Goal: Task Accomplishment & Management: Complete application form

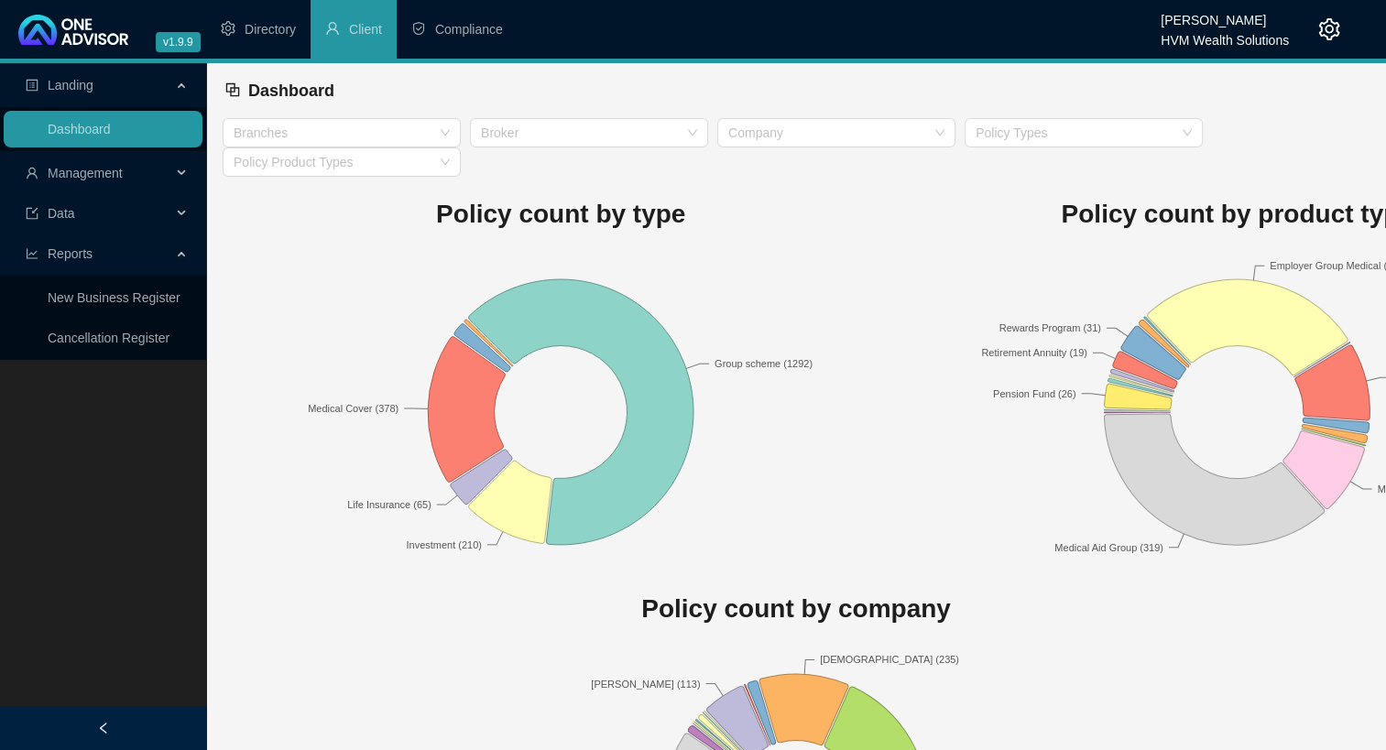
click at [99, 174] on span "Management" at bounding box center [85, 173] width 75 height 15
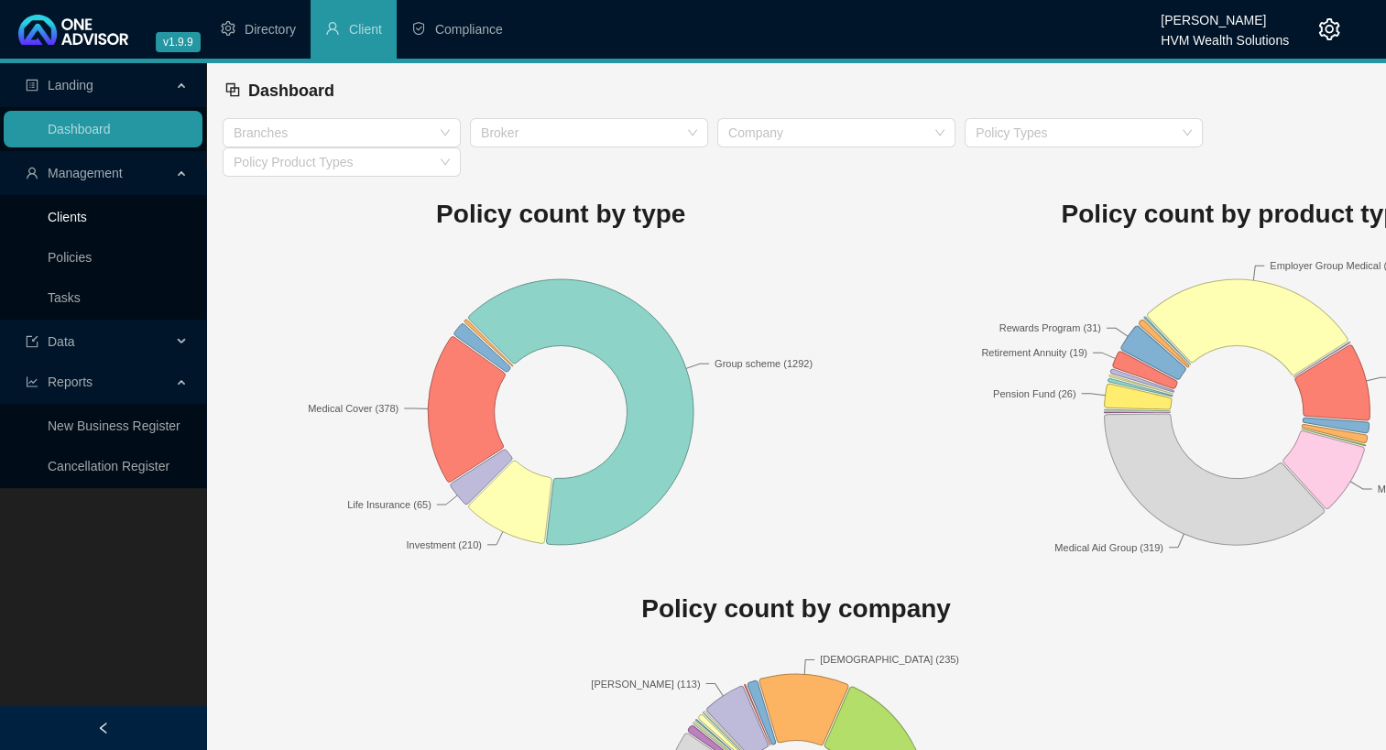
click at [87, 222] on link "Clients" at bounding box center [67, 217] width 39 height 15
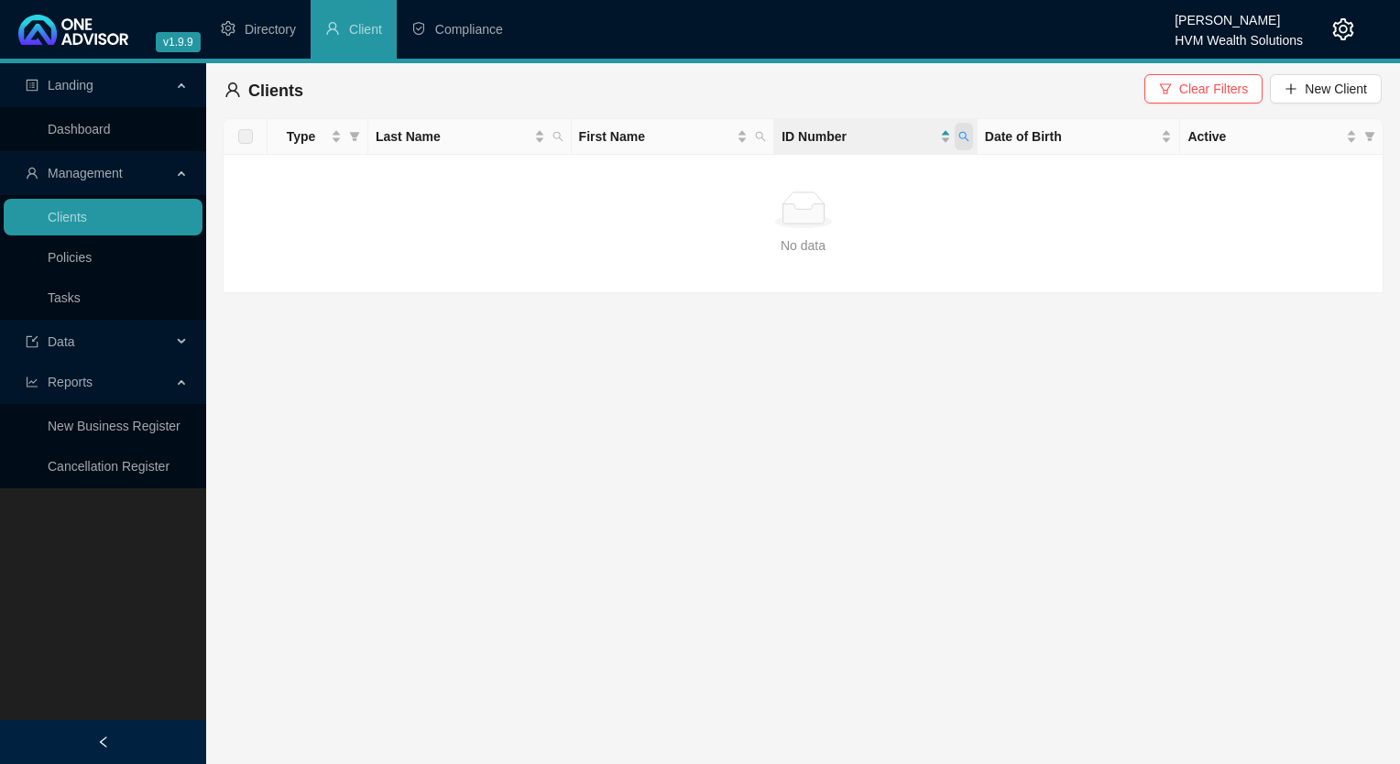
click at [960, 141] on icon "search" at bounding box center [963, 136] width 11 height 11
click at [816, 217] on button "Search" at bounding box center [834, 209] width 82 height 22
click at [92, 262] on link "Policies" at bounding box center [70, 257] width 44 height 15
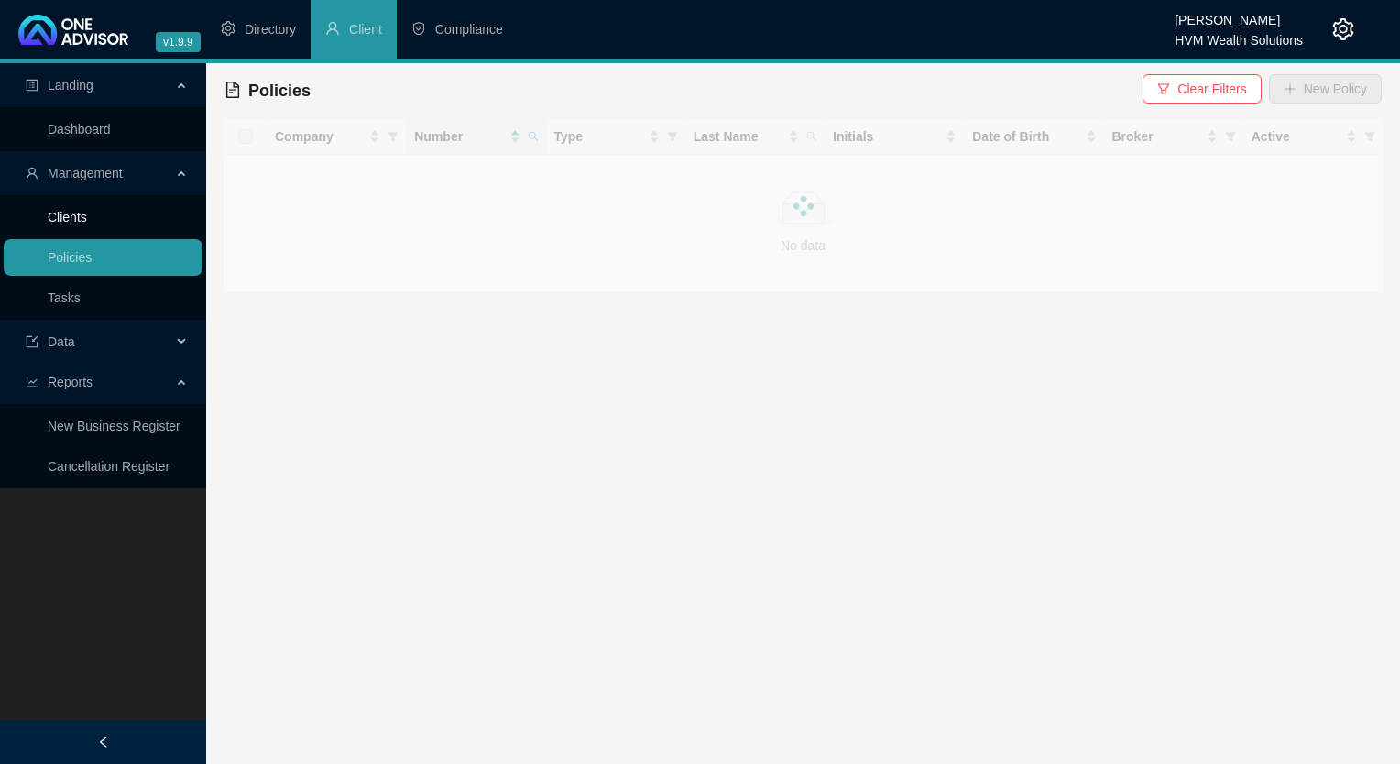
click at [87, 224] on link "Clients" at bounding box center [67, 217] width 39 height 15
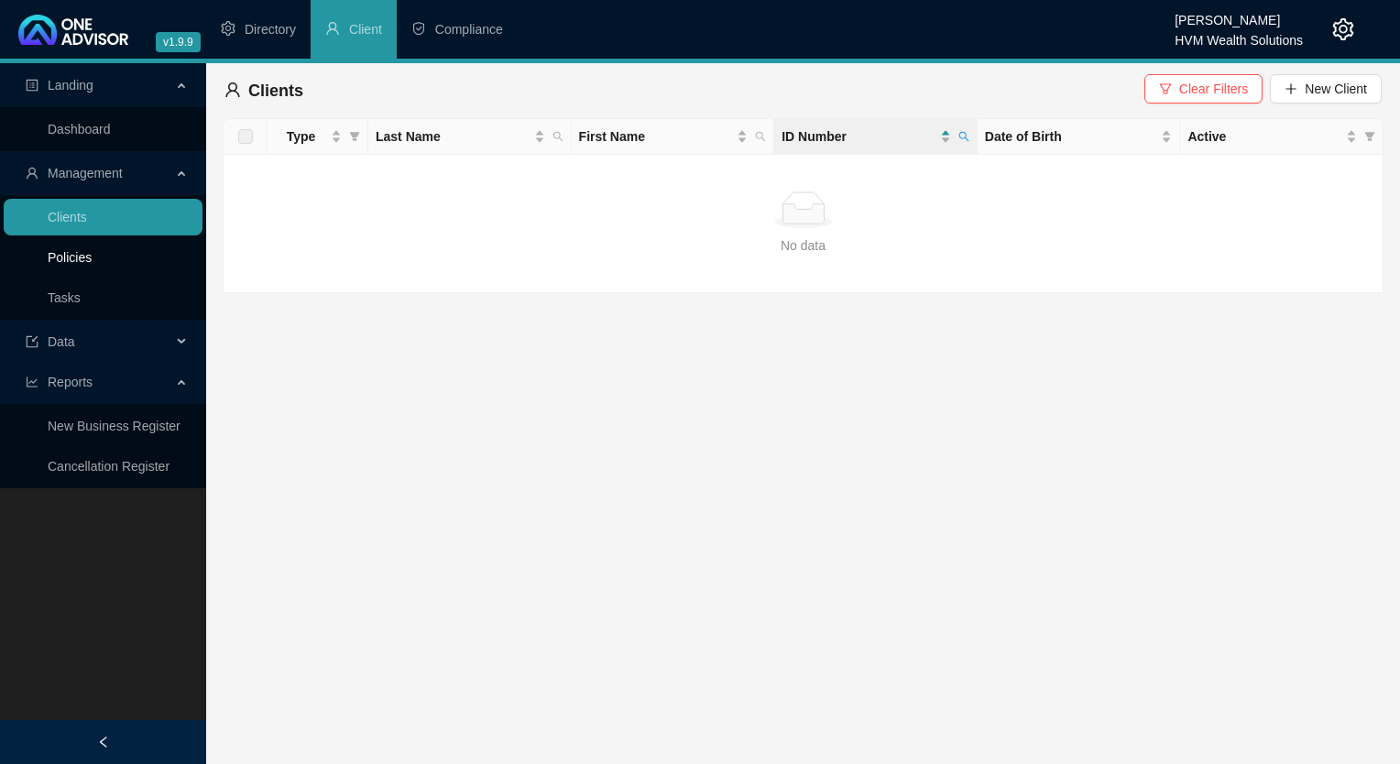
click at [77, 265] on link "Policies" at bounding box center [70, 257] width 44 height 15
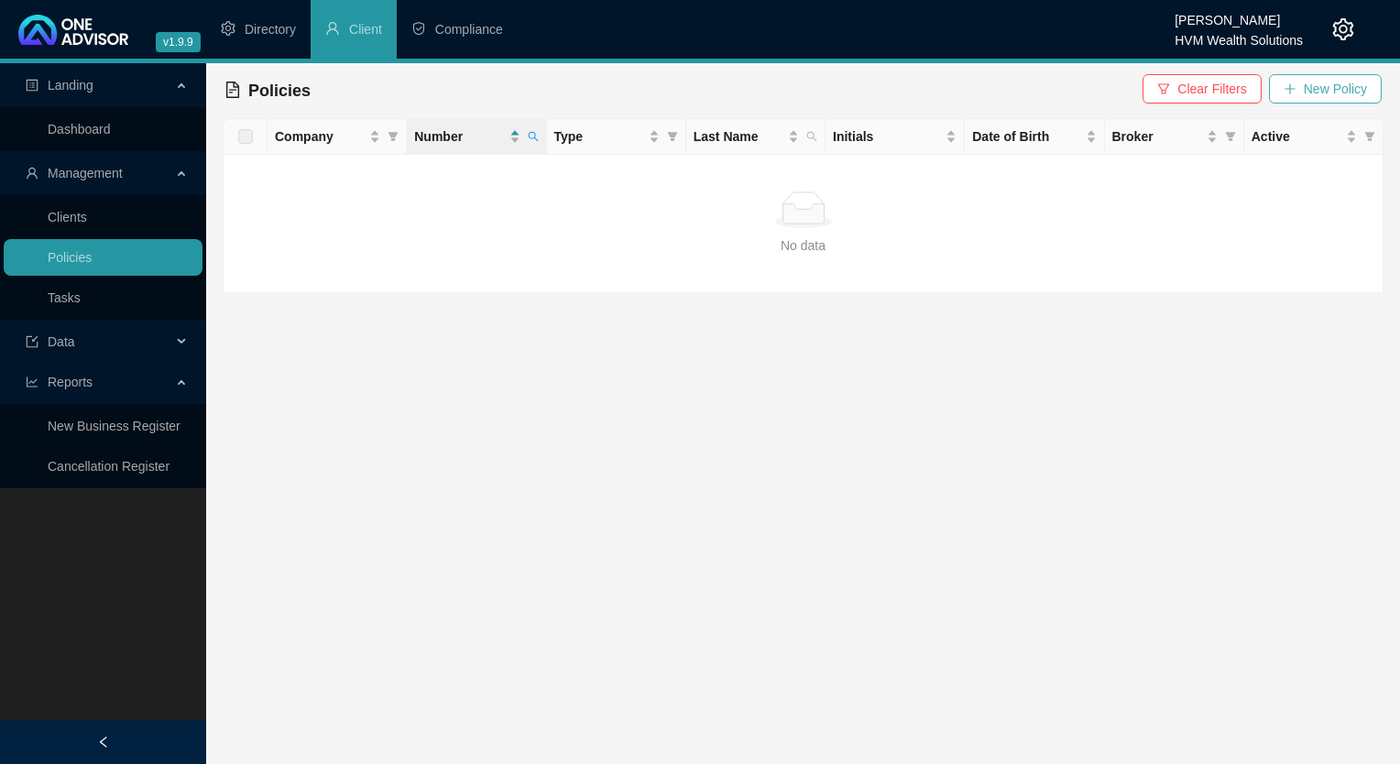
click at [1335, 98] on span "New Policy" at bounding box center [1335, 89] width 63 height 20
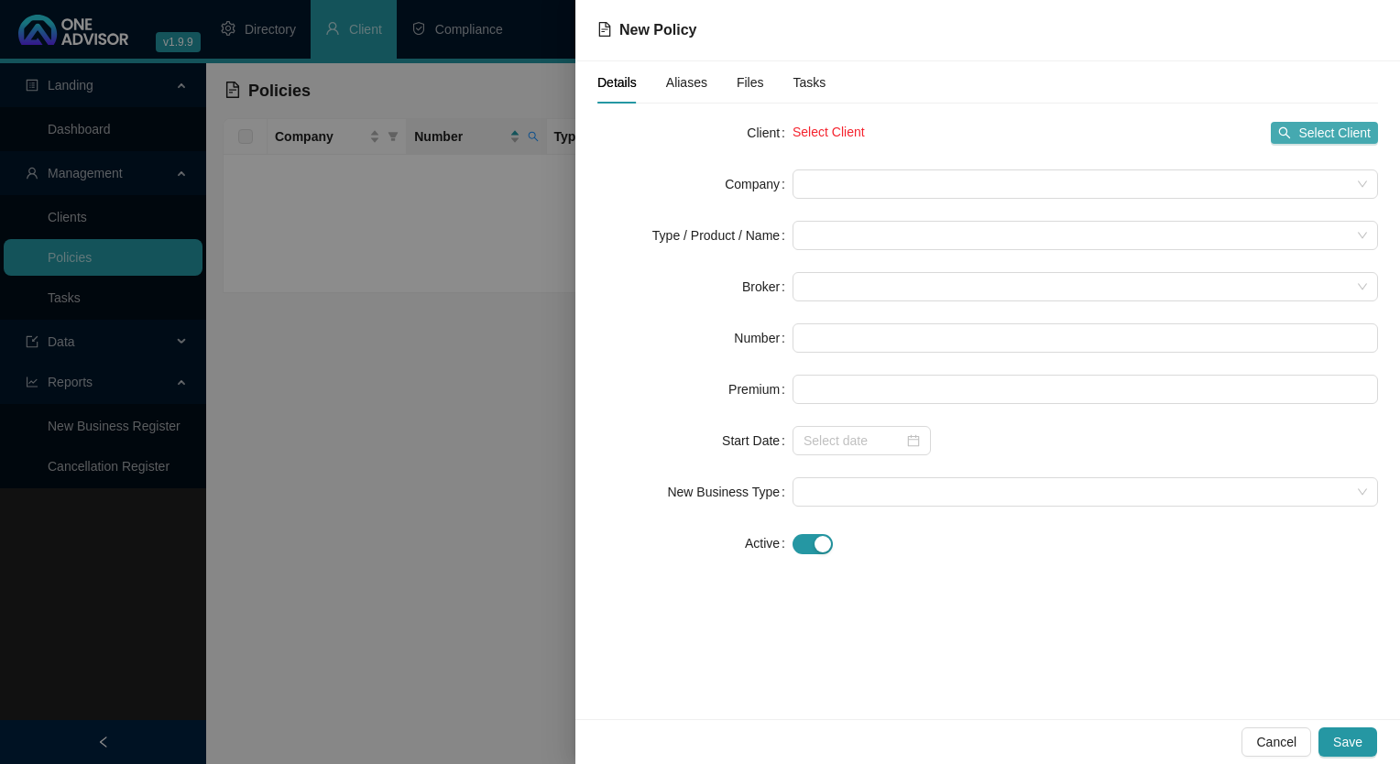
click at [1286, 137] on icon "search" at bounding box center [1284, 132] width 13 height 13
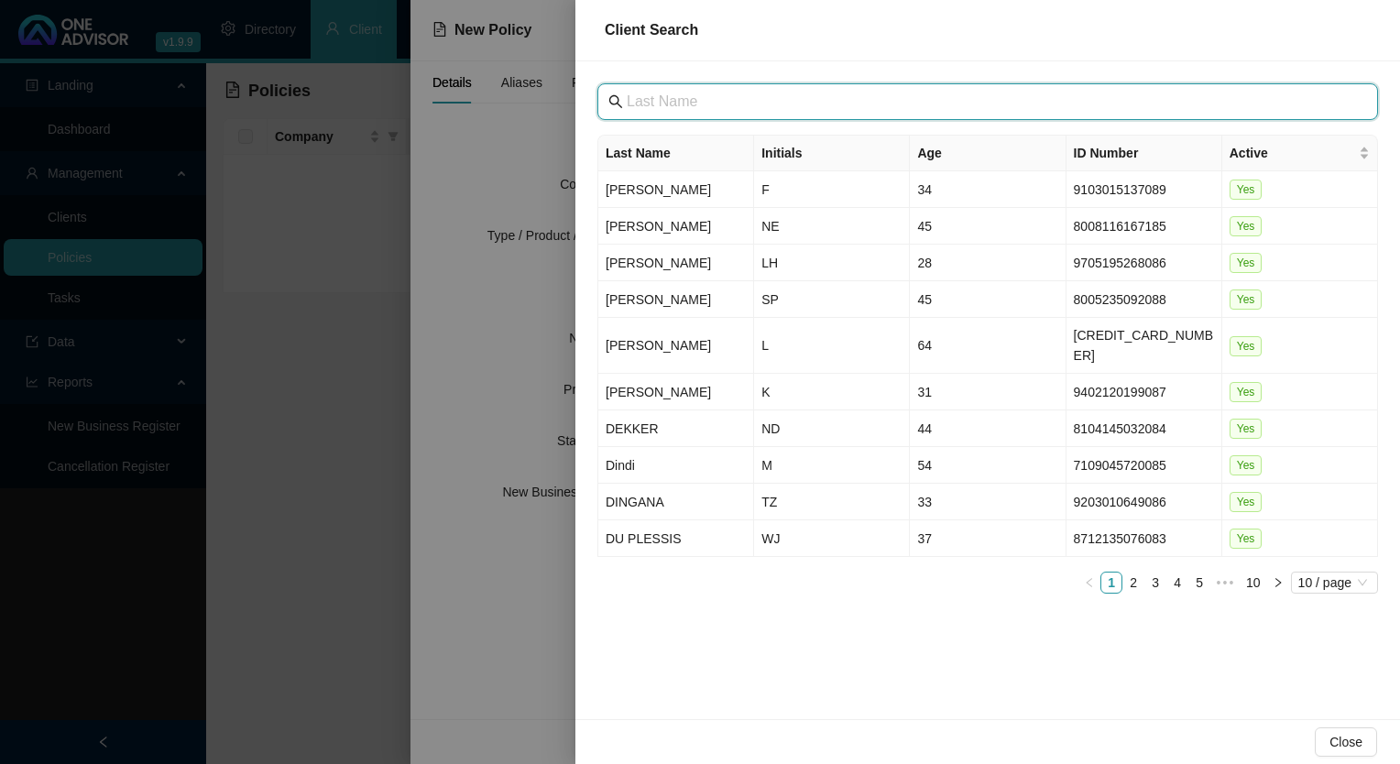
paste input "Abaqulusi Private Hospital"
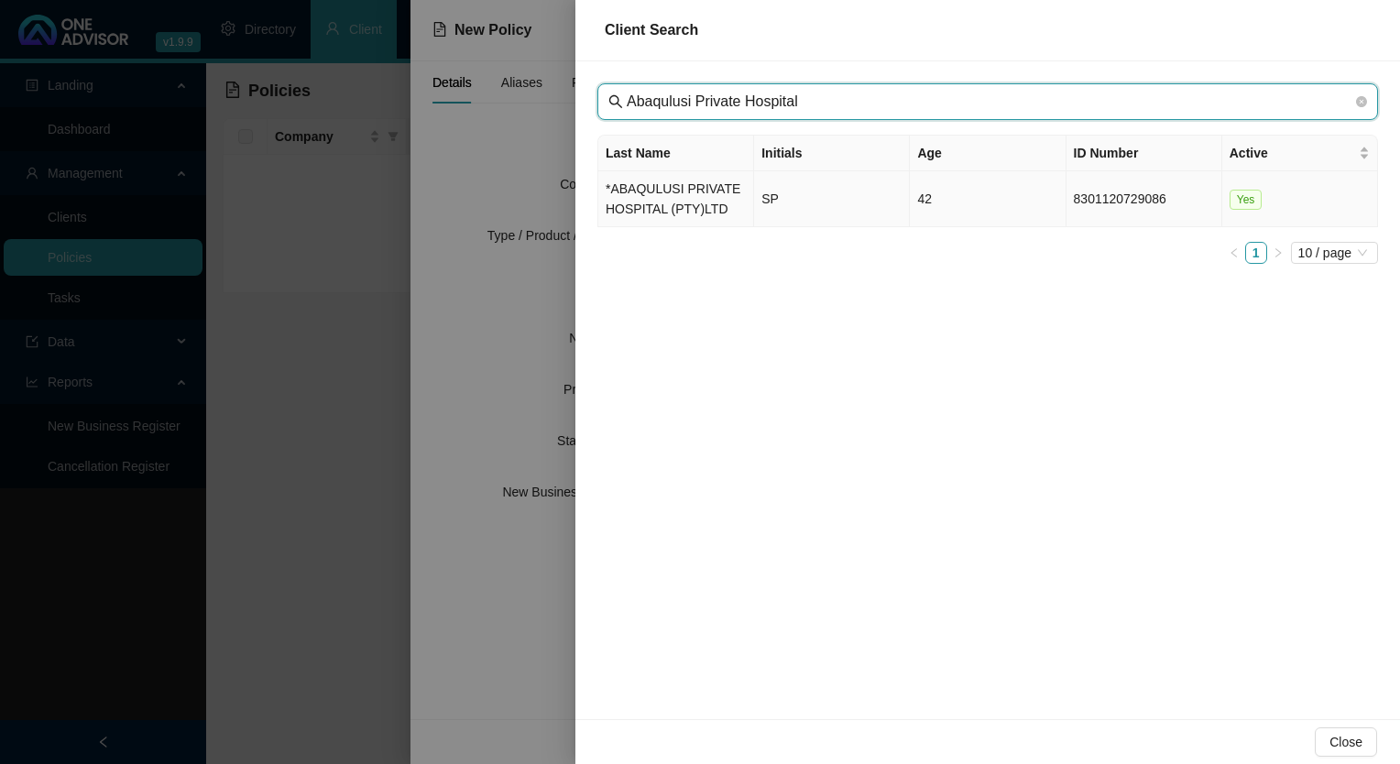
type input "Abaqulusi Private Hospital"
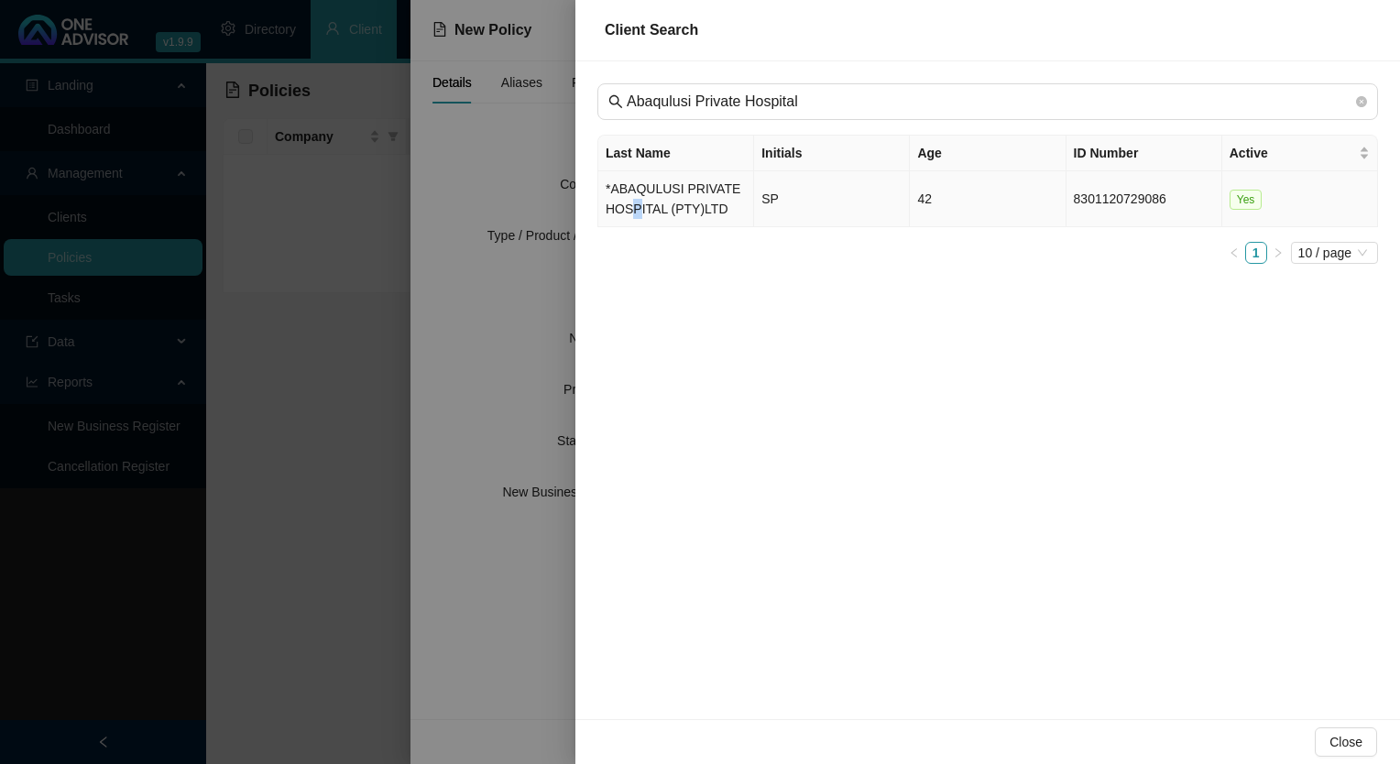
click at [635, 201] on td "*ABAQULUSI PRIVATE HOSPITAL (PTY)LTD" at bounding box center [676, 199] width 156 height 56
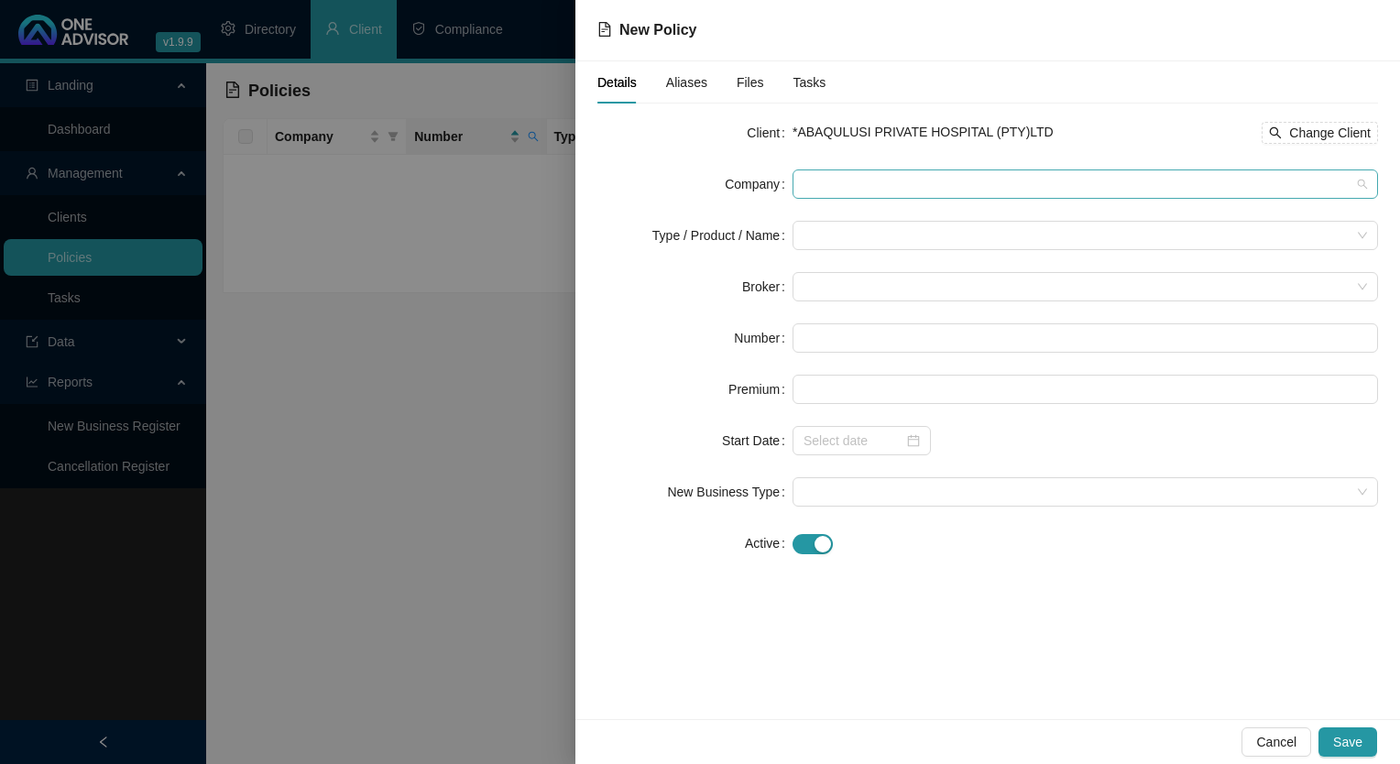
click at [1048, 180] on span at bounding box center [1085, 183] width 563 height 27
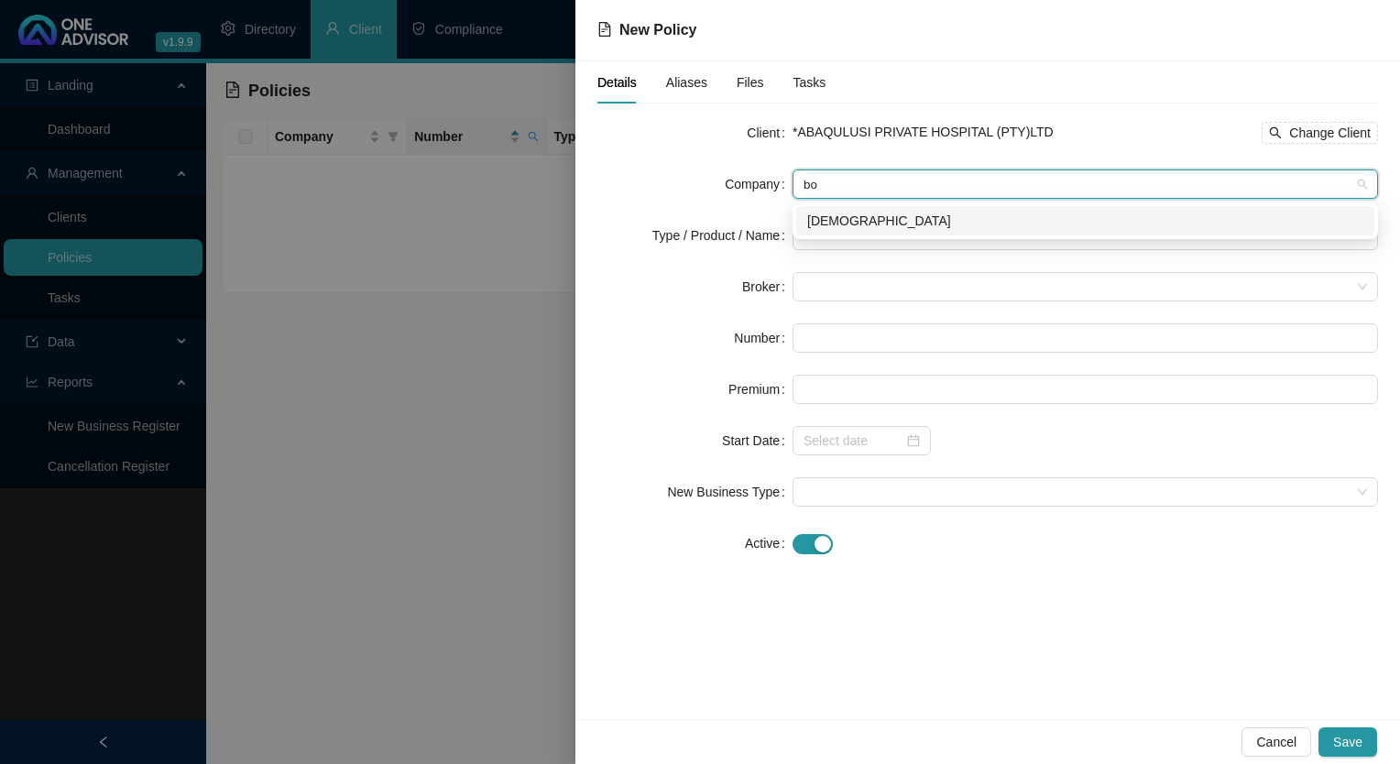
type input "bon"
click at [889, 218] on div "[DEMOGRAPHIC_DATA]" at bounding box center [1085, 221] width 556 height 20
click at [869, 240] on input "search" at bounding box center [1077, 235] width 547 height 27
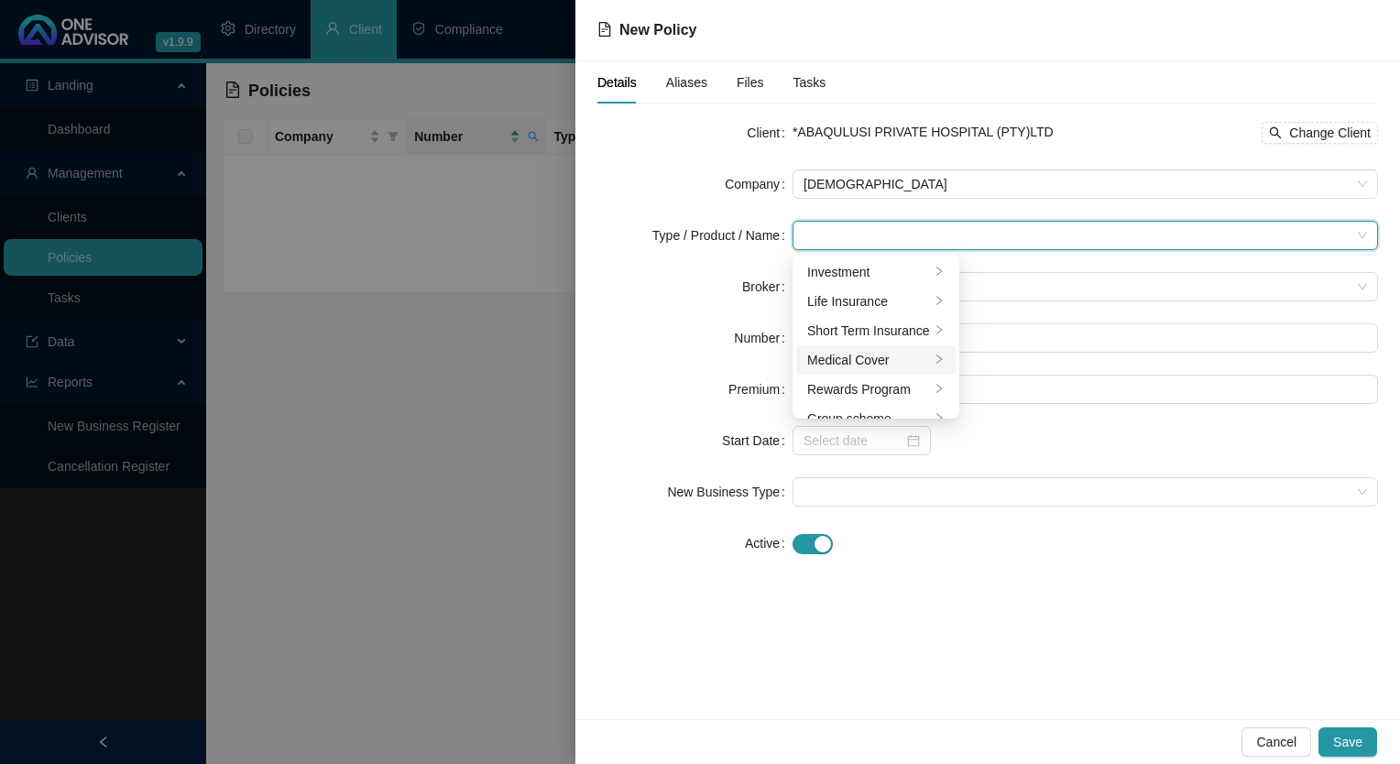
click at [886, 354] on div "Medical Cover" at bounding box center [868, 360] width 123 height 20
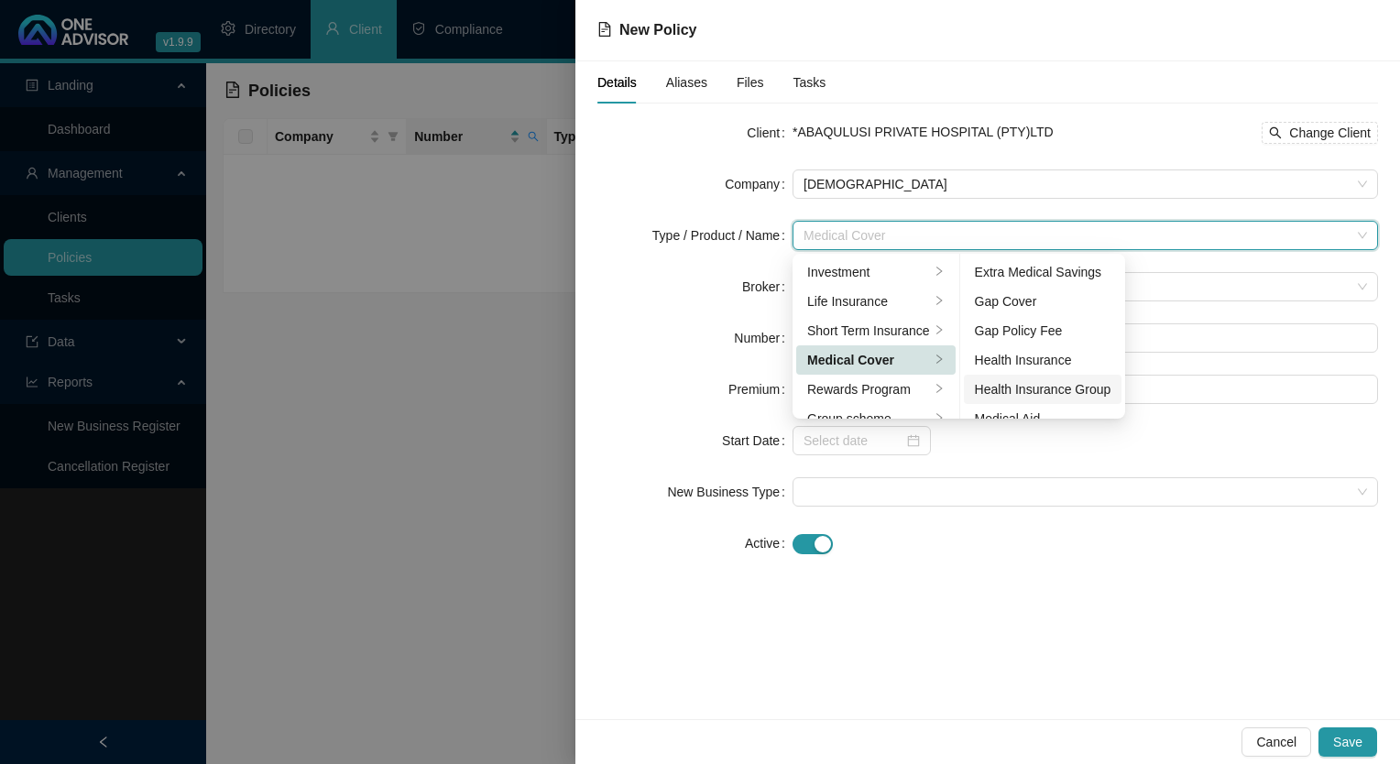
scroll to position [92, 0]
click at [1039, 351] on div "Medical Aid Group" at bounding box center [1043, 356] width 137 height 20
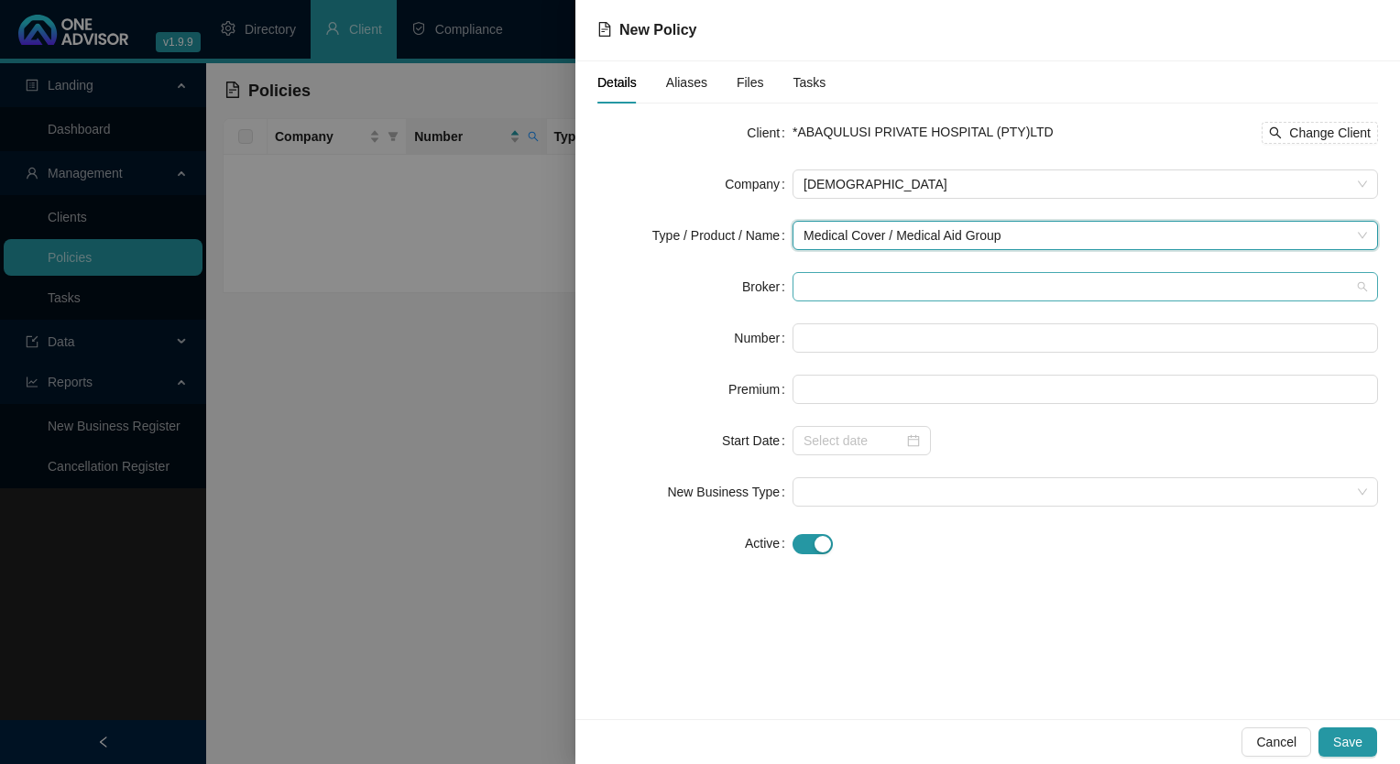
click at [869, 276] on span at bounding box center [1085, 286] width 563 height 27
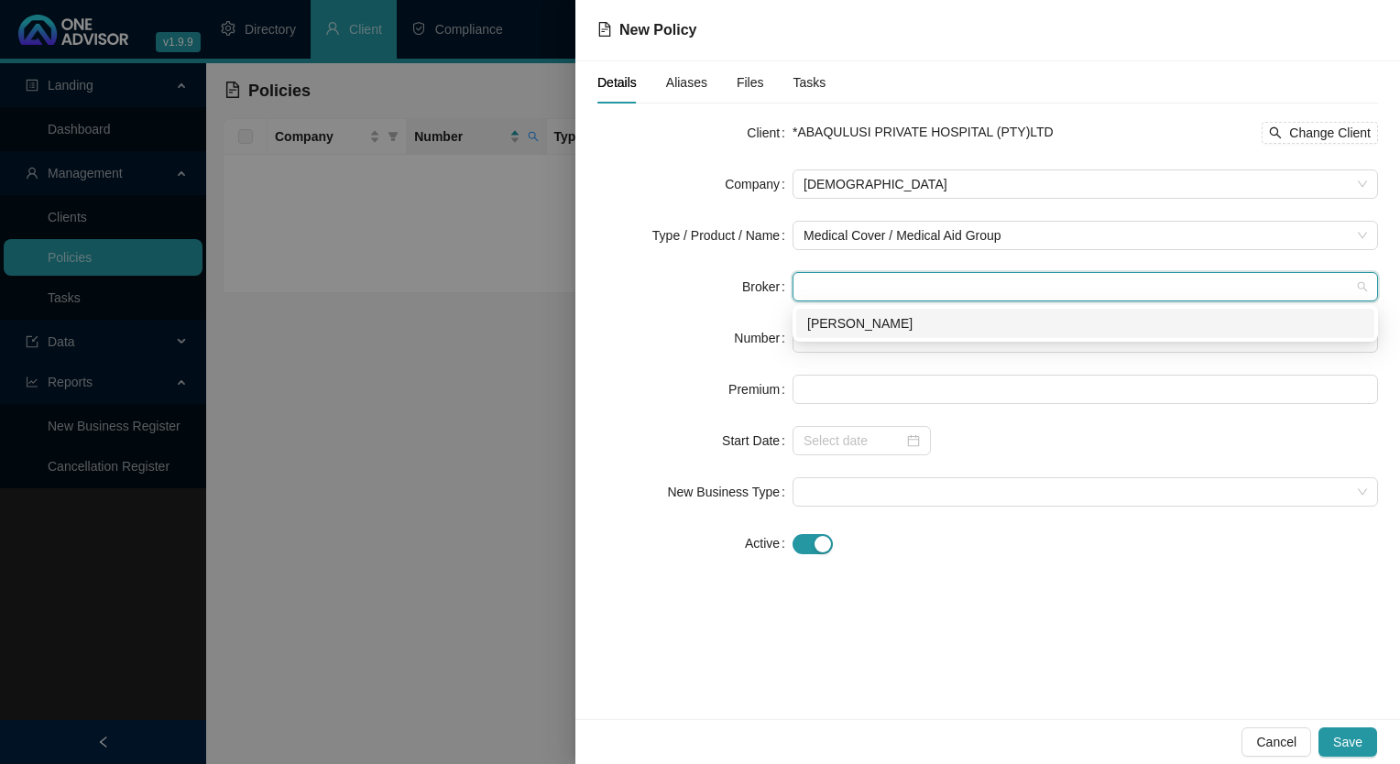
click at [859, 323] on div "[PERSON_NAME]" at bounding box center [1085, 323] width 556 height 20
click at [858, 332] on input "text" at bounding box center [1085, 337] width 585 height 29
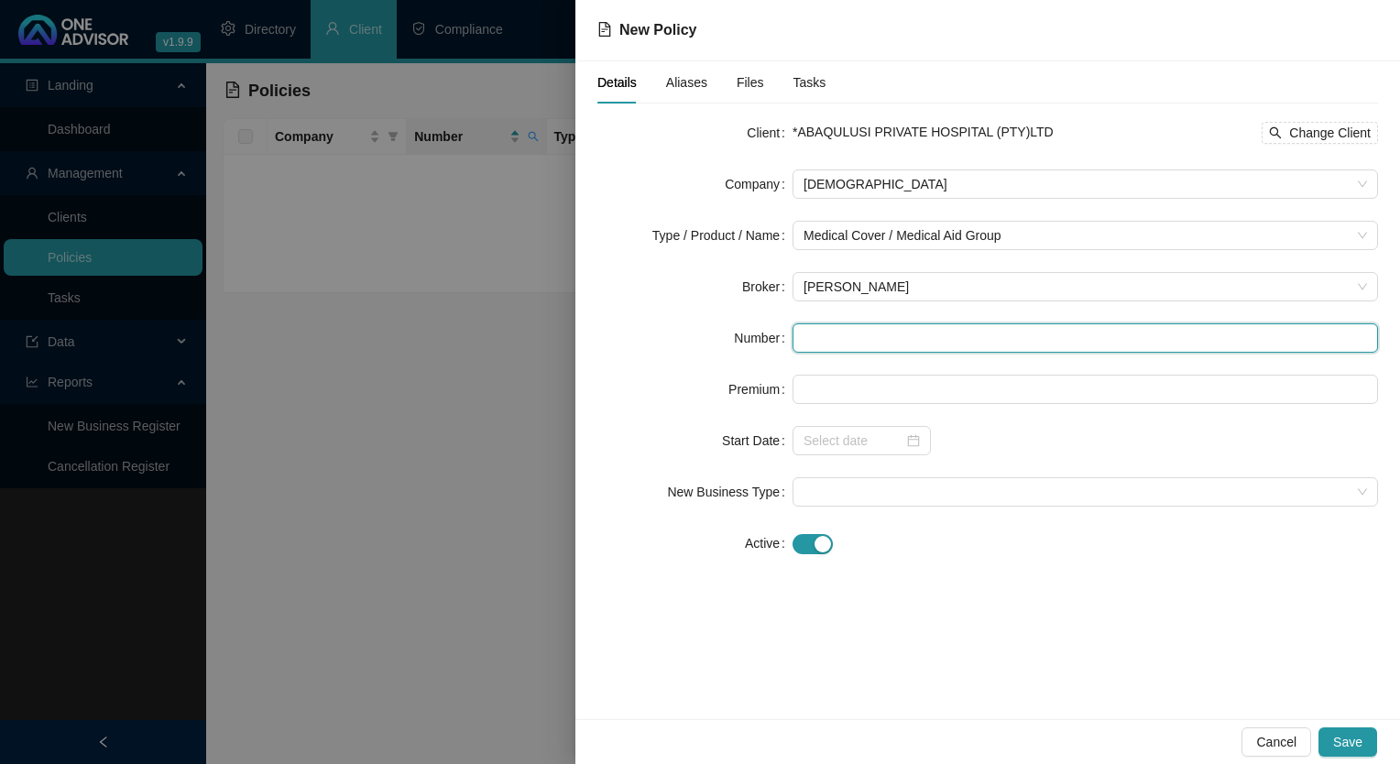
click at [843, 334] on input "text" at bounding box center [1085, 337] width 585 height 29
paste input "46900803770"
type input "46900803770"
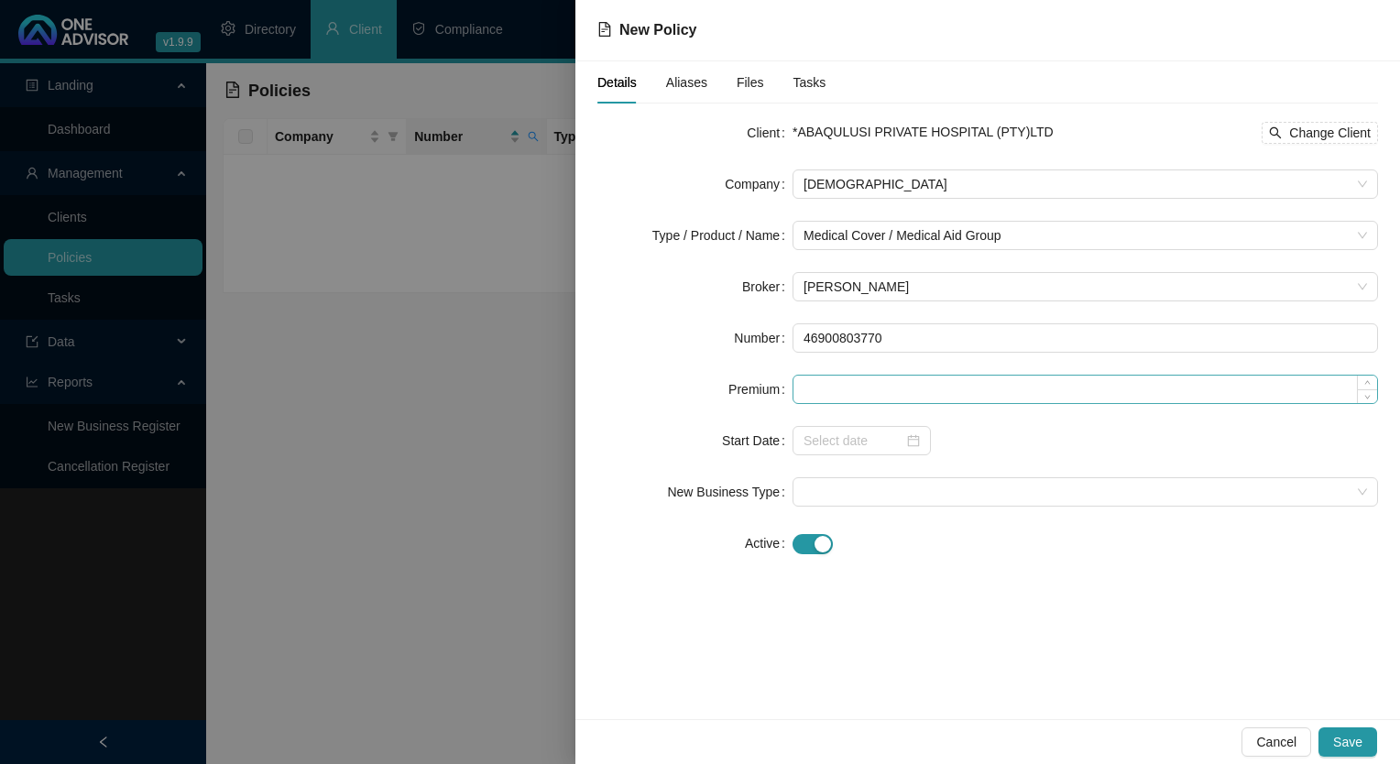
drag, startPoint x: 864, startPoint y: 409, endPoint x: 846, endPoint y: 400, distance: 20.1
click at [863, 409] on form "Client *ABAQULUSI PRIVATE HOSPITAL (PTY)LTD Change Client Company Bonitas Type …" at bounding box center [987, 338] width 781 height 440
click at [843, 383] on input at bounding box center [1085, 389] width 584 height 27
paste input "3882"
type input "3882.00"
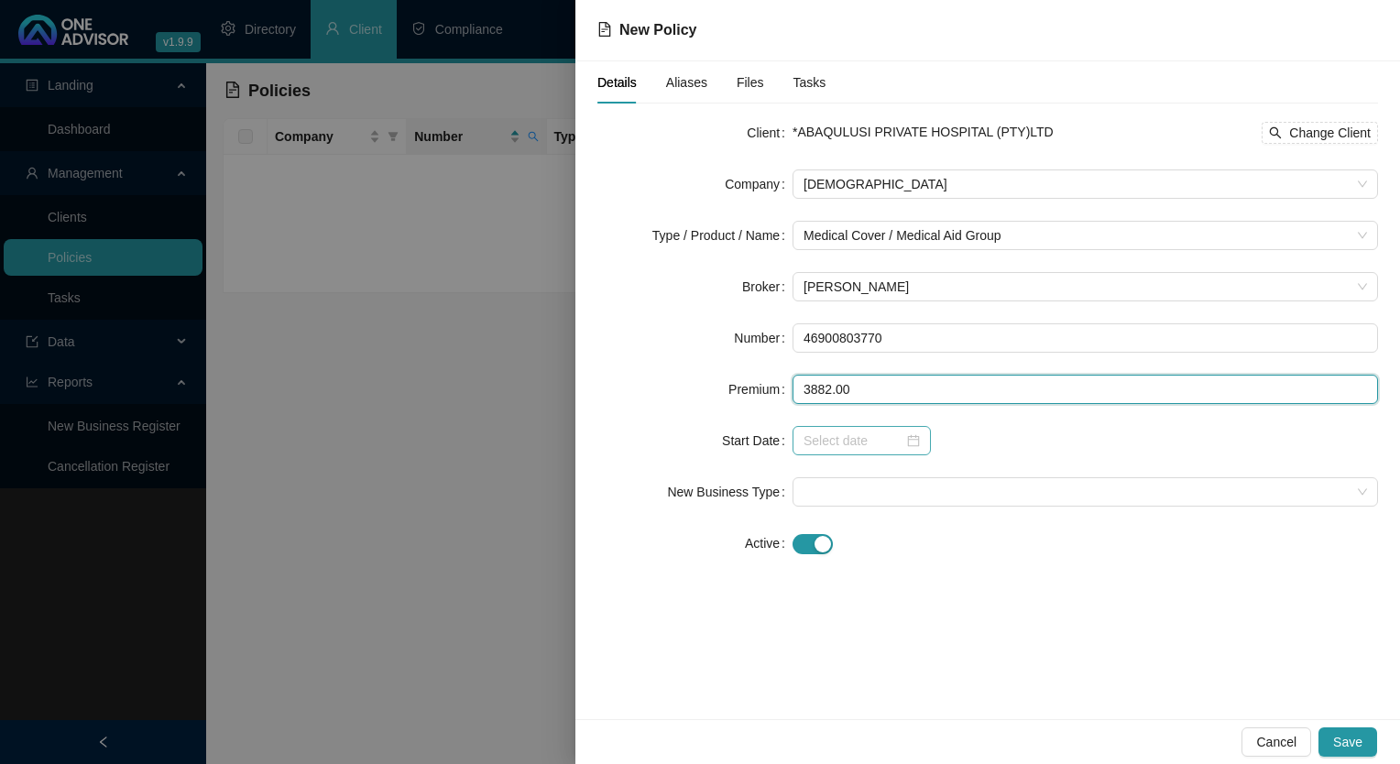
click at [880, 453] on div at bounding box center [862, 440] width 138 height 29
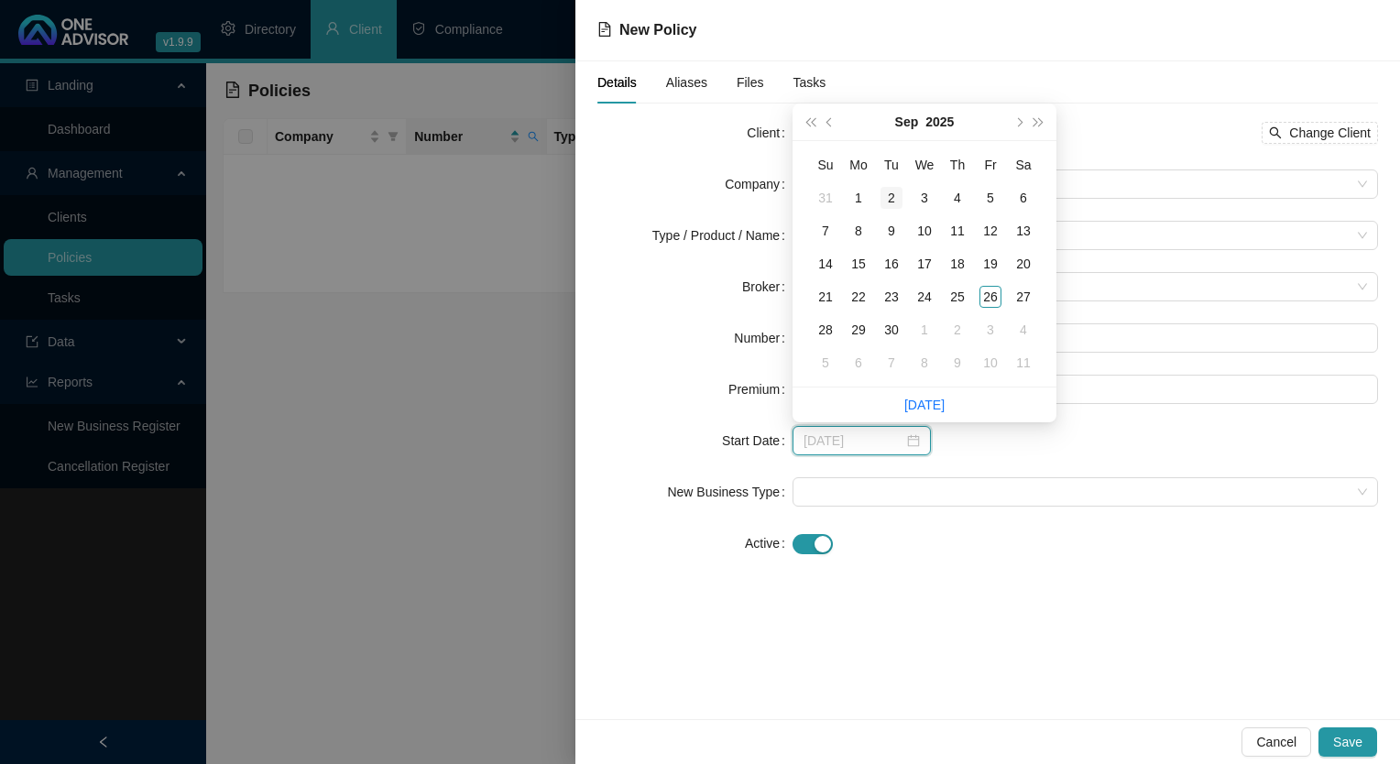
type input "[DATE]"
click at [833, 121] on span "prev-year" at bounding box center [830, 121] width 9 height 9
type input "[DATE]"
click at [991, 196] on div "1" at bounding box center [990, 198] width 22 height 22
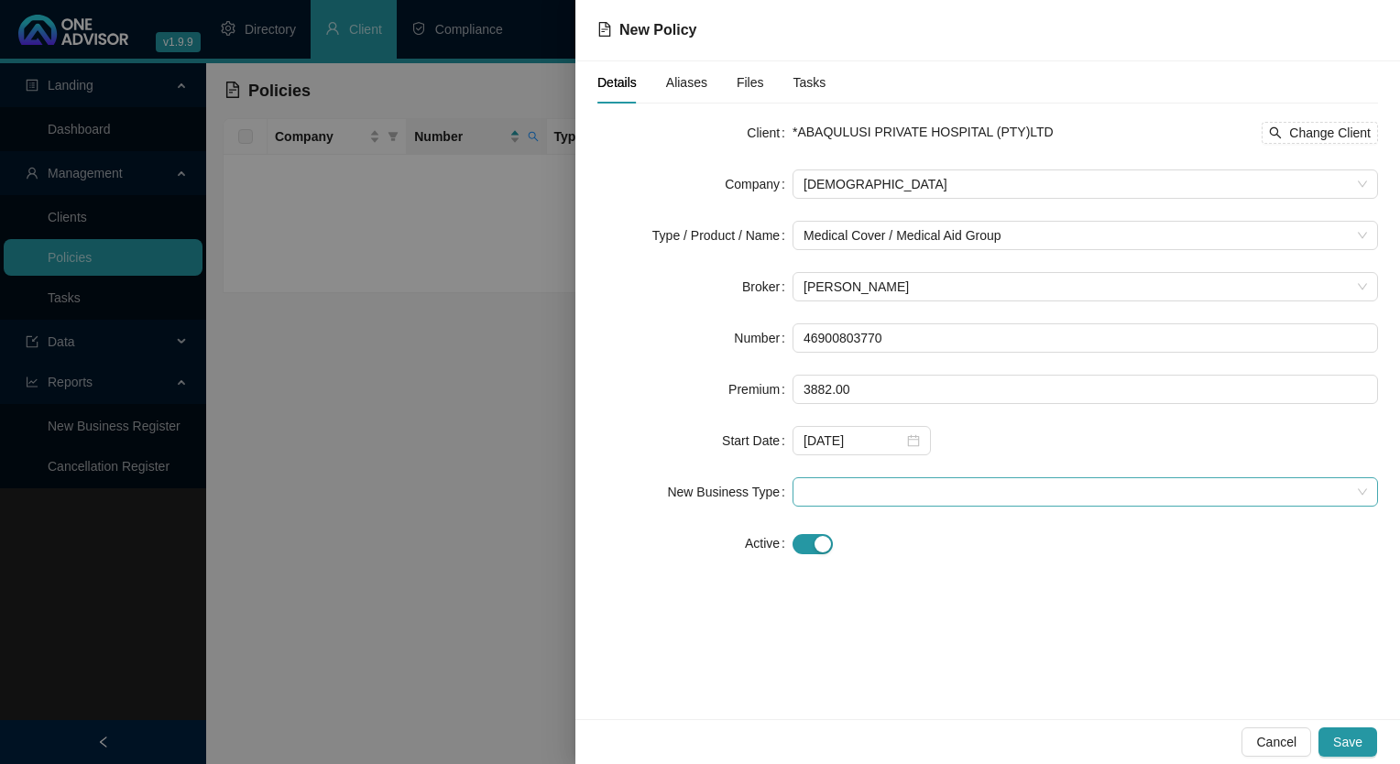
click at [908, 489] on span at bounding box center [1085, 491] width 563 height 27
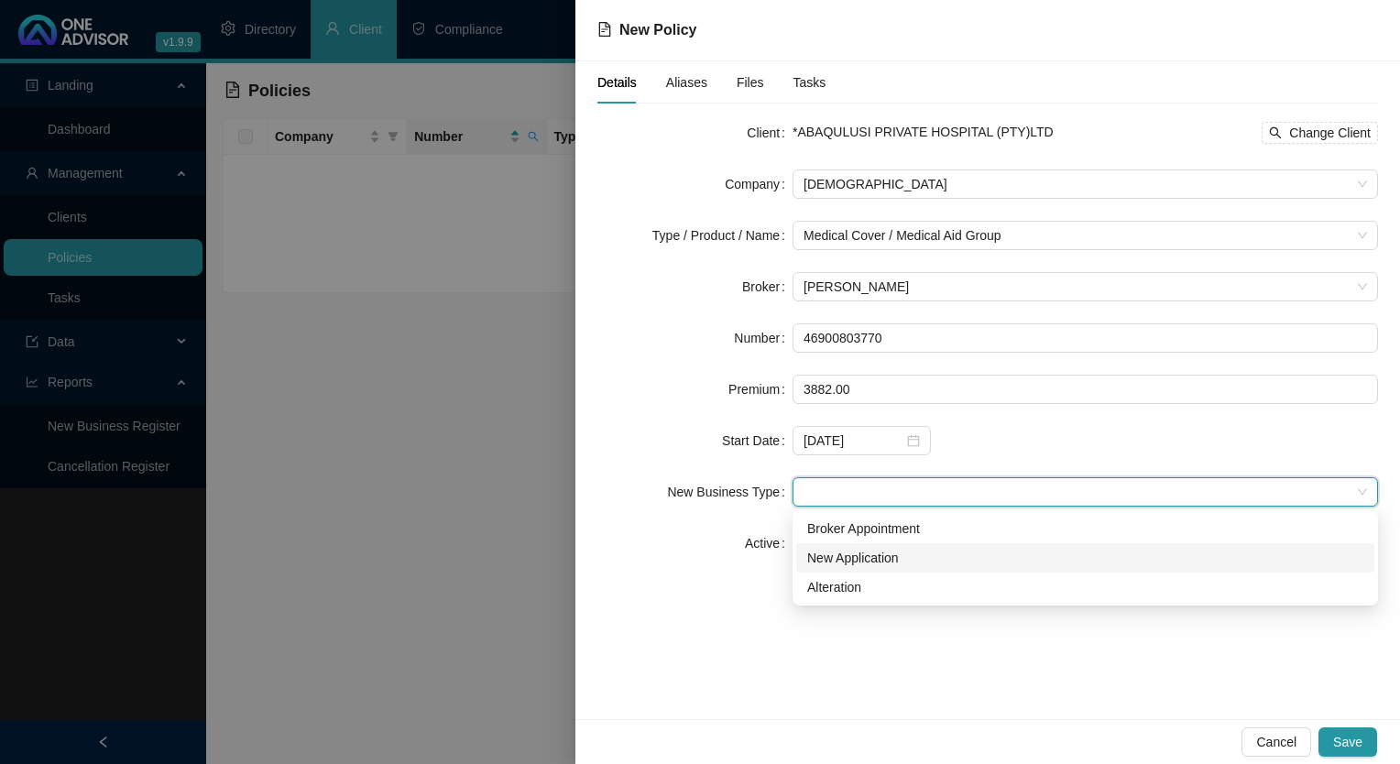
click at [888, 566] on div "New Application" at bounding box center [1085, 558] width 556 height 20
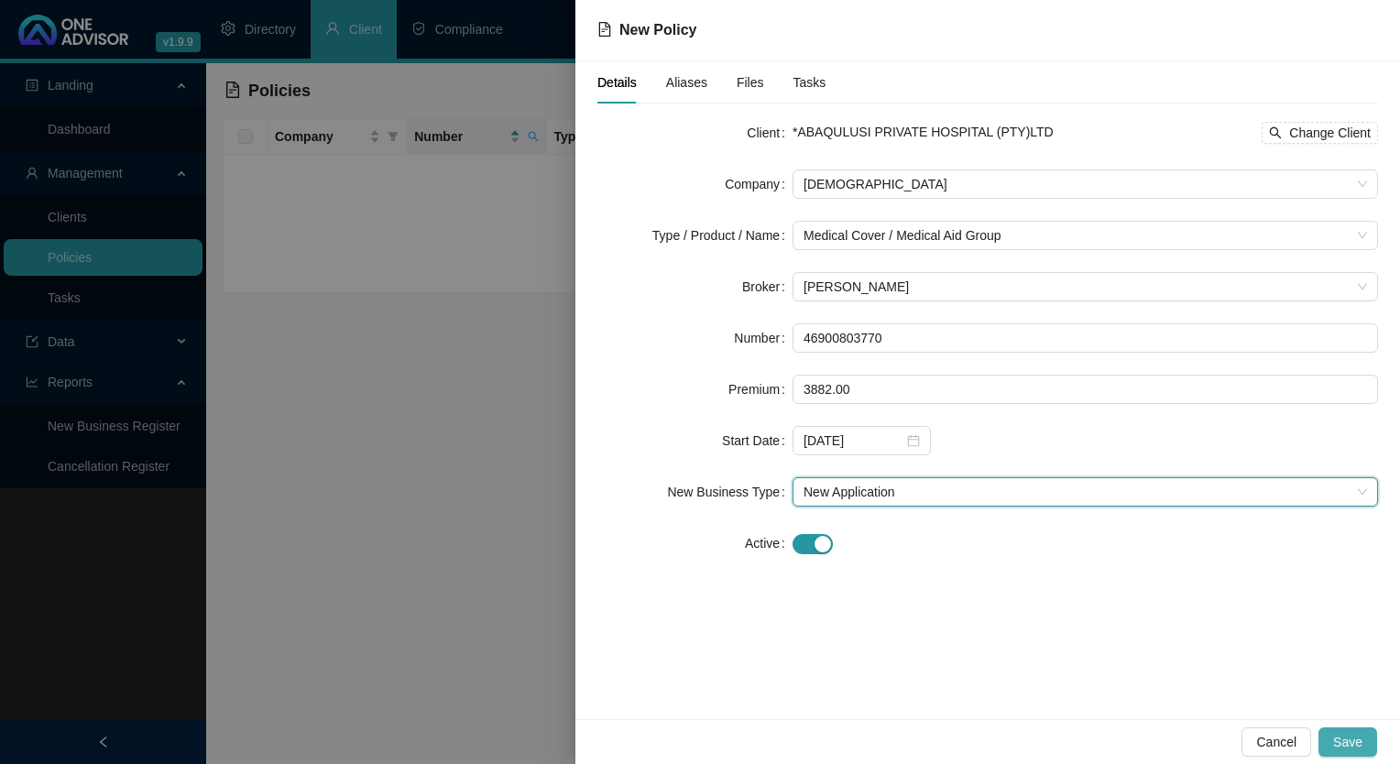
click at [1336, 729] on button "Save" at bounding box center [1347, 741] width 59 height 29
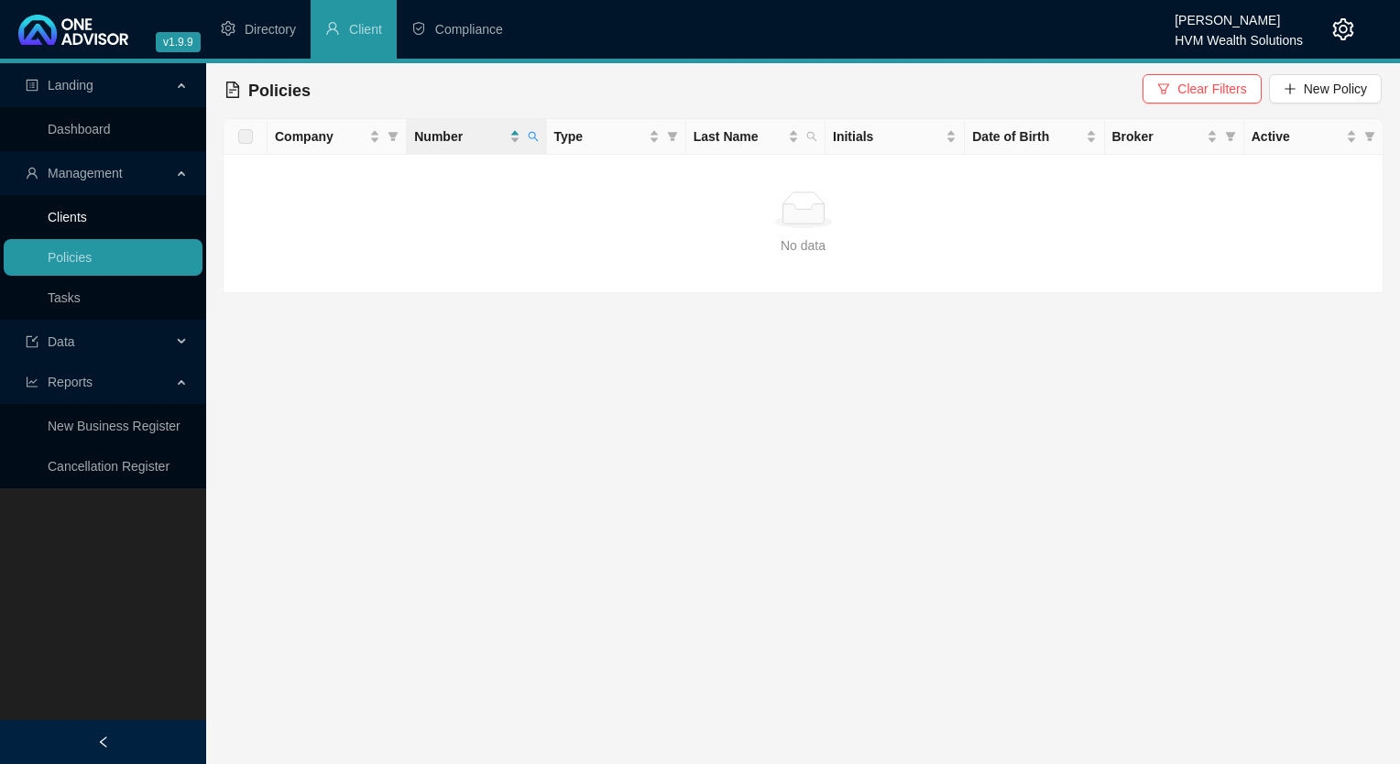
click at [87, 214] on link "Clients" at bounding box center [67, 217] width 39 height 15
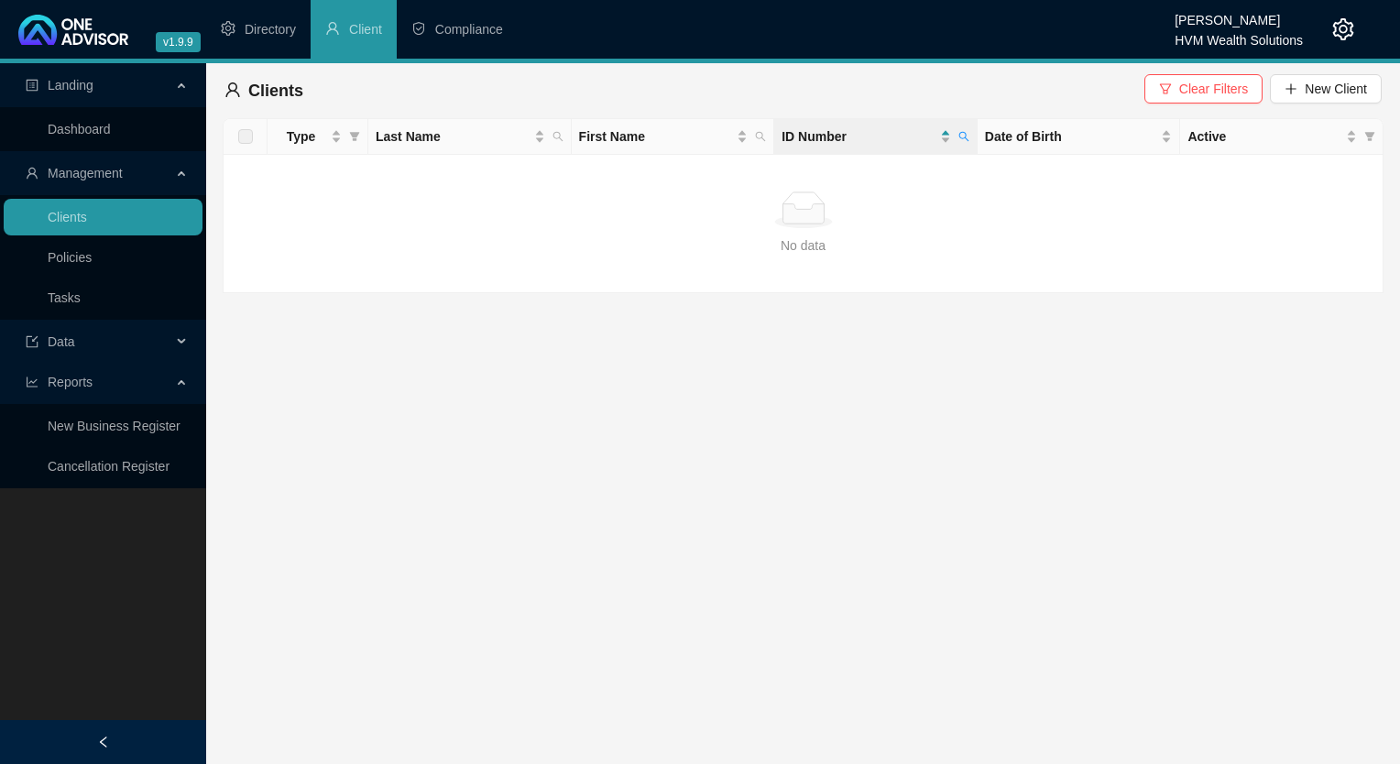
click at [975, 141] on th "ID Number" at bounding box center [875, 137] width 203 height 36
click at [957, 137] on span at bounding box center [964, 136] width 18 height 27
type input "7909280668083"
click at [853, 218] on span "Search" at bounding box center [845, 209] width 40 height 20
click at [82, 258] on link "Policies" at bounding box center [70, 257] width 44 height 15
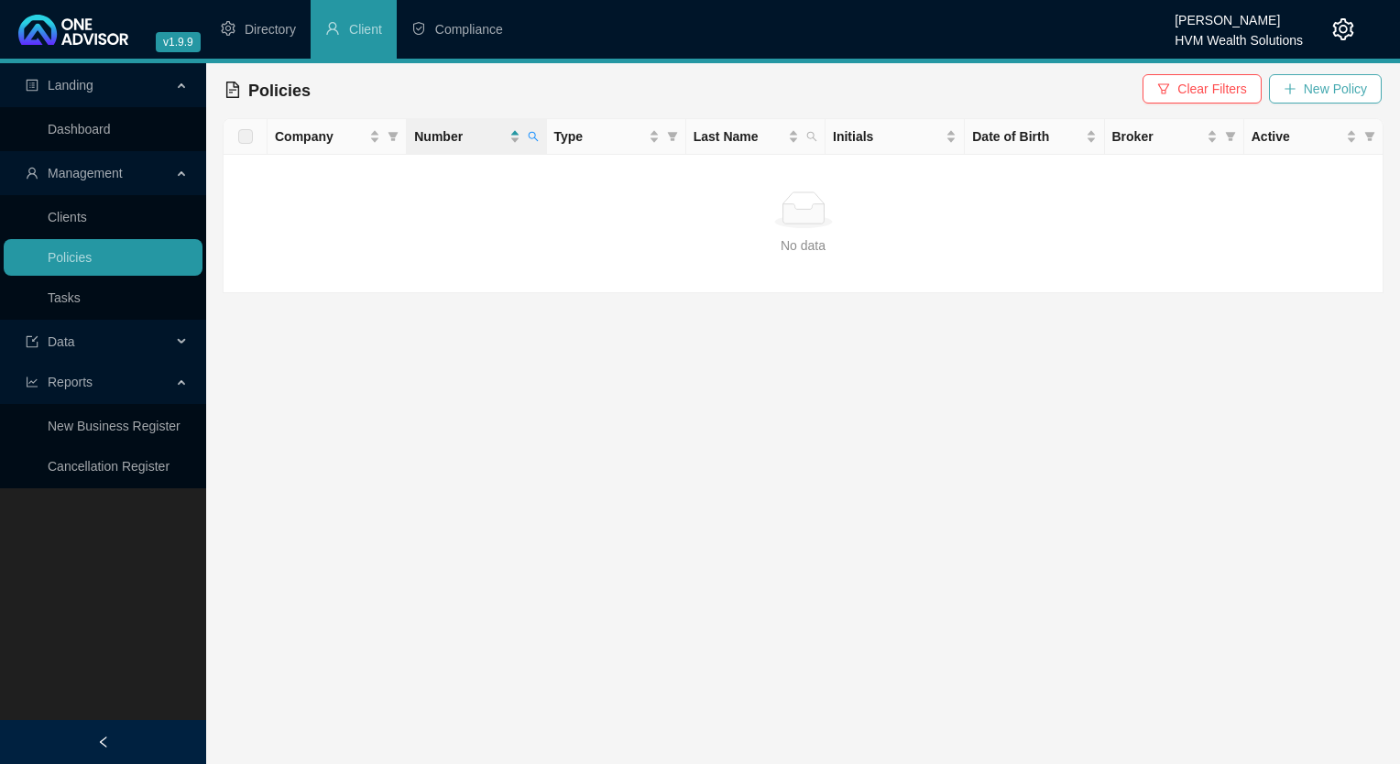
click at [1355, 93] on span "New Policy" at bounding box center [1335, 89] width 63 height 20
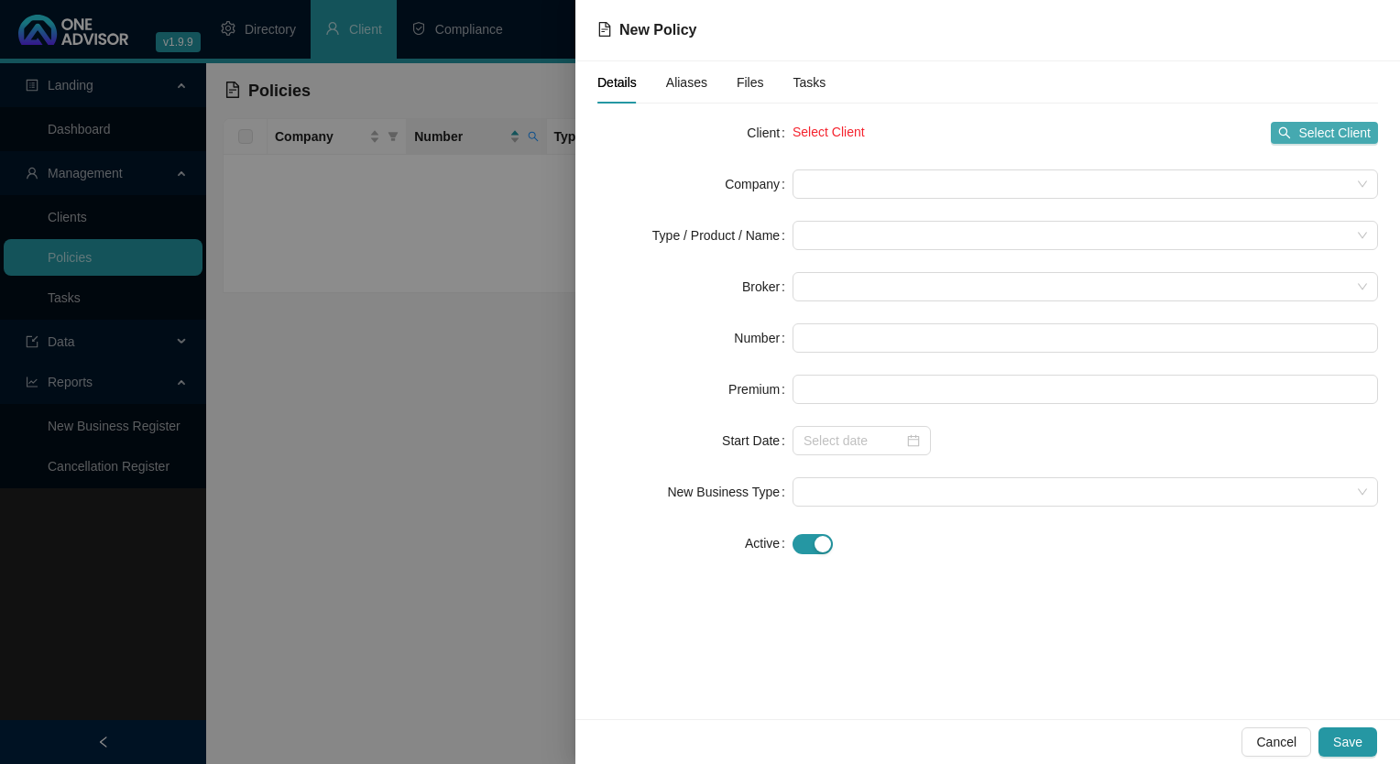
click at [1298, 122] on button "Select Client" at bounding box center [1324, 133] width 107 height 22
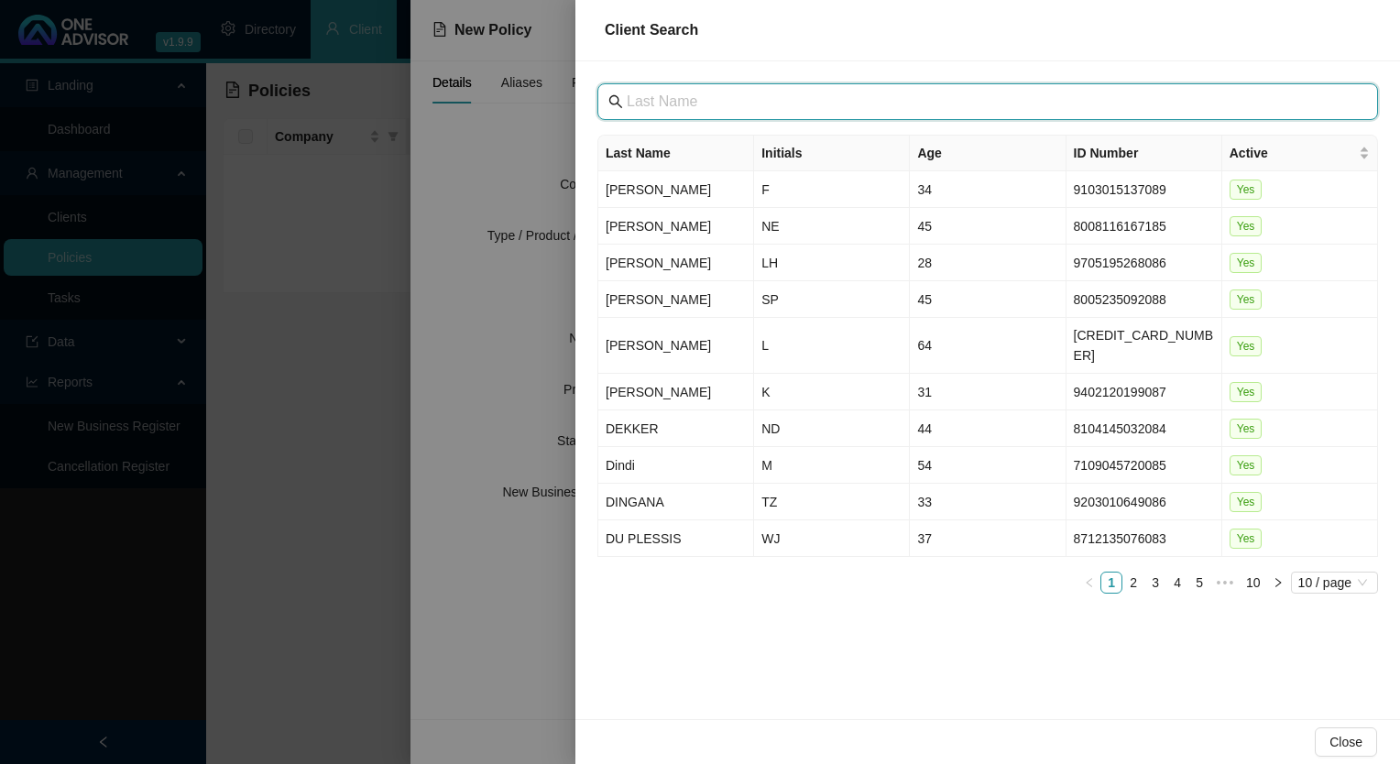
paste input "Abaqulusi Private Hospital"
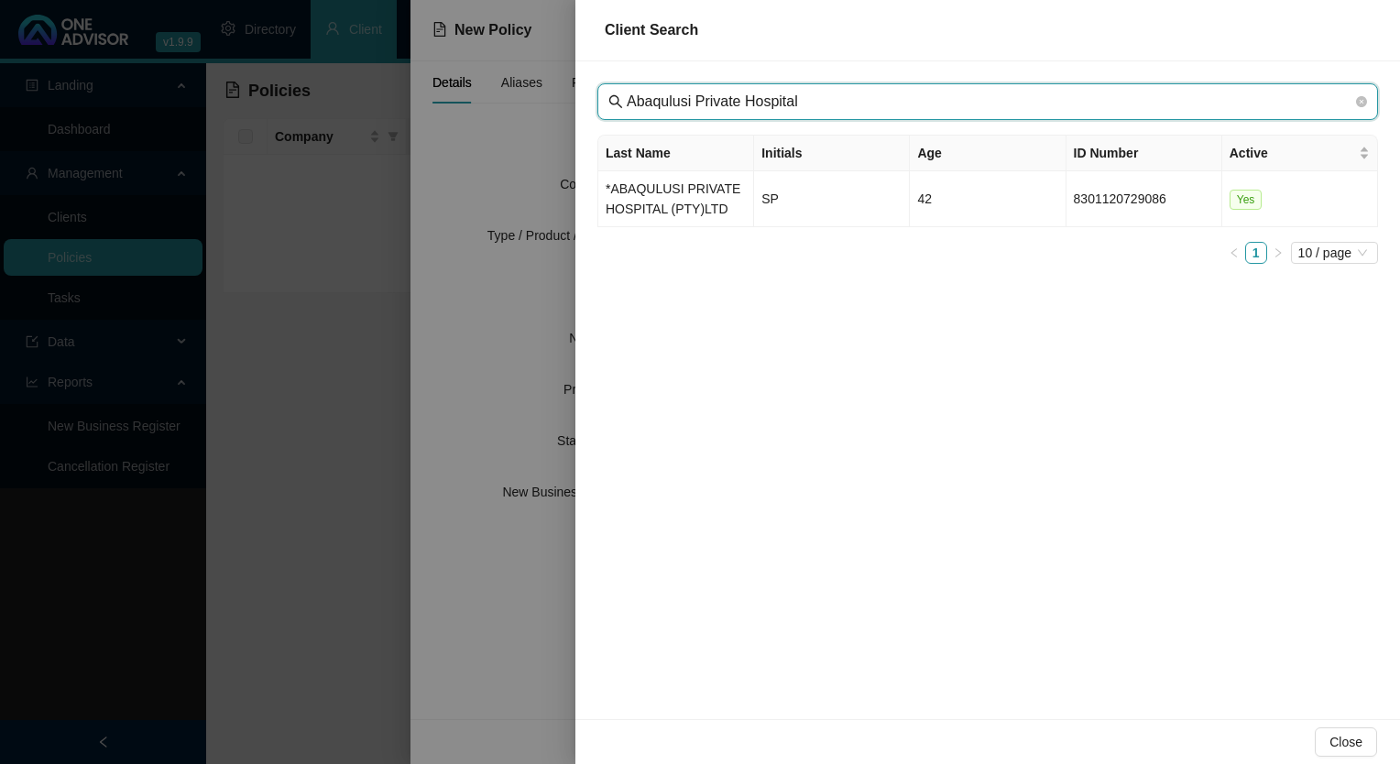
type input "Abaqulusi Private Hospital"
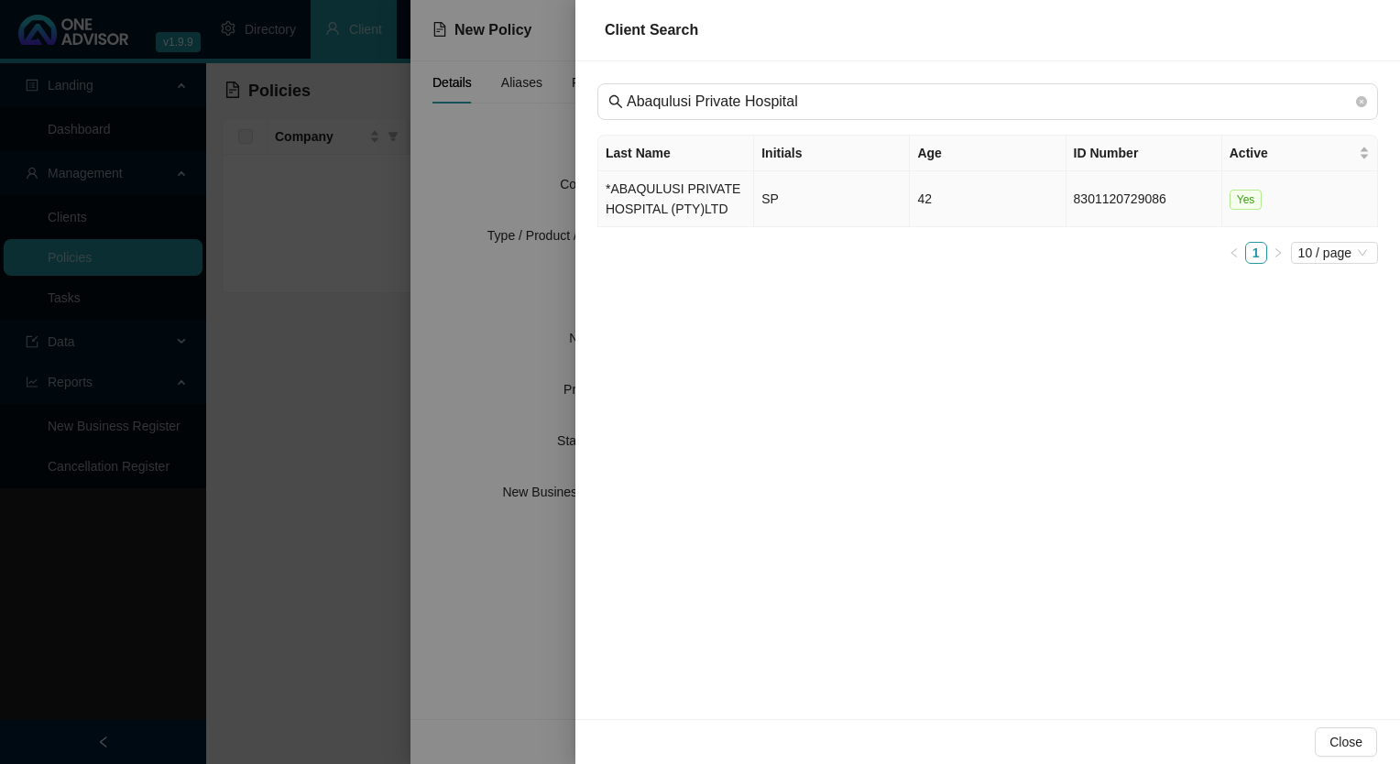
click at [660, 197] on td "*ABAQULUSI PRIVATE HOSPITAL (PTY)LTD" at bounding box center [676, 199] width 156 height 56
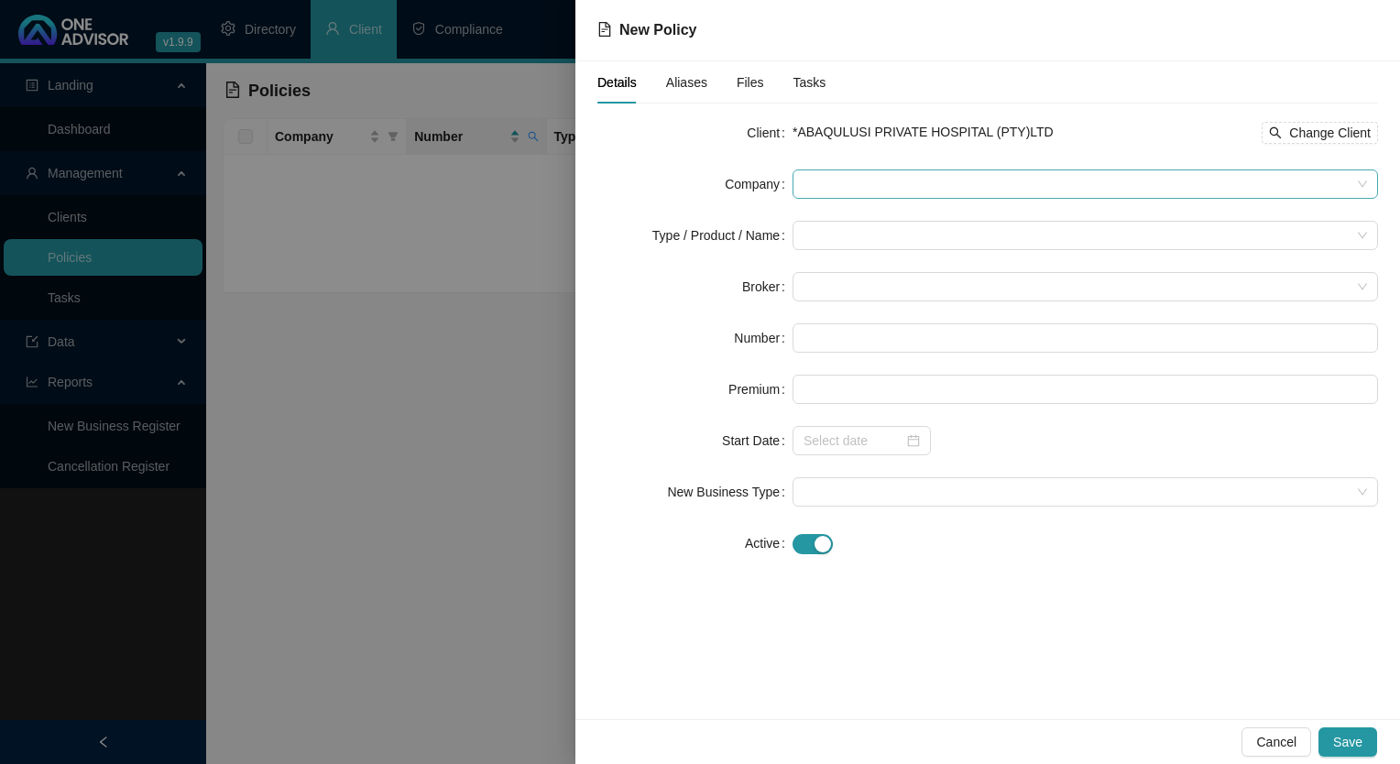
click at [866, 180] on span at bounding box center [1085, 183] width 563 height 27
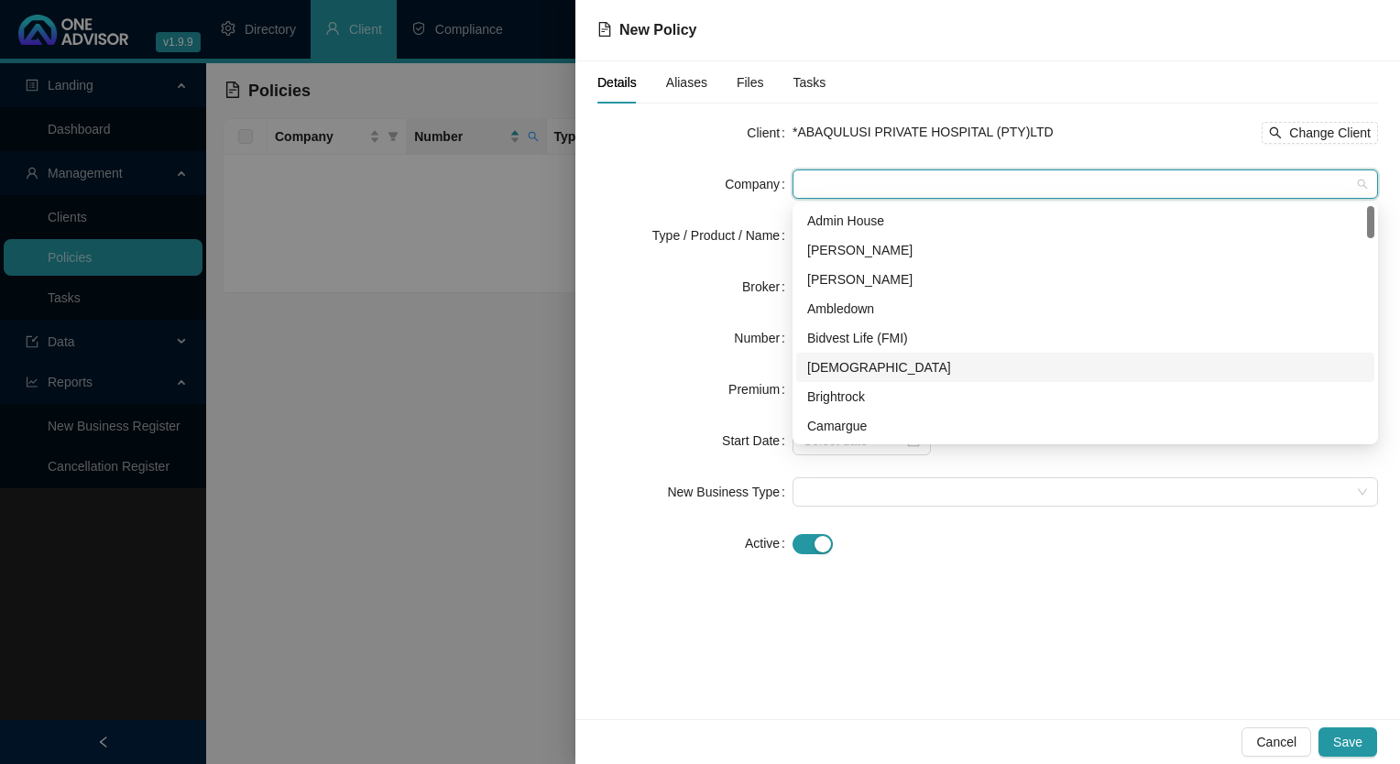
scroll to position [92, 0]
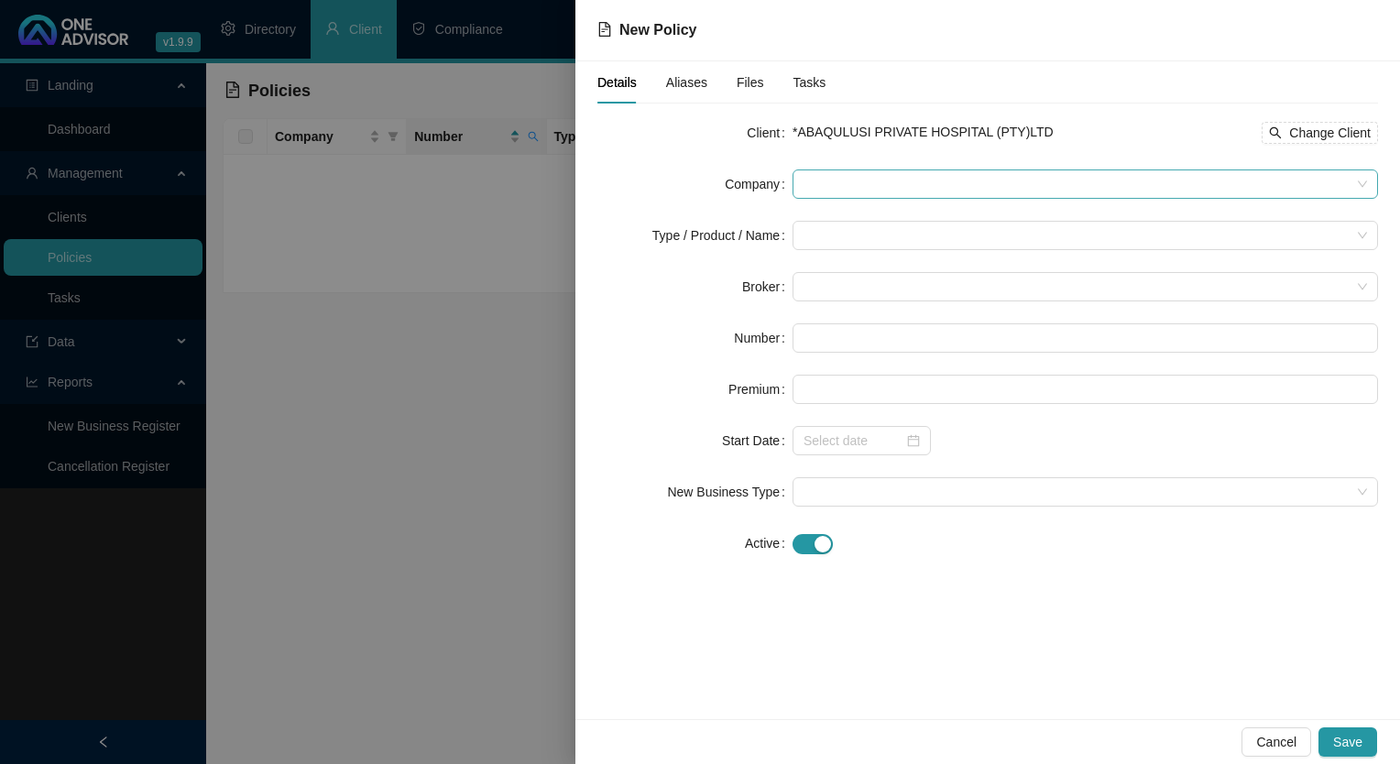
click at [844, 188] on span at bounding box center [1085, 183] width 563 height 27
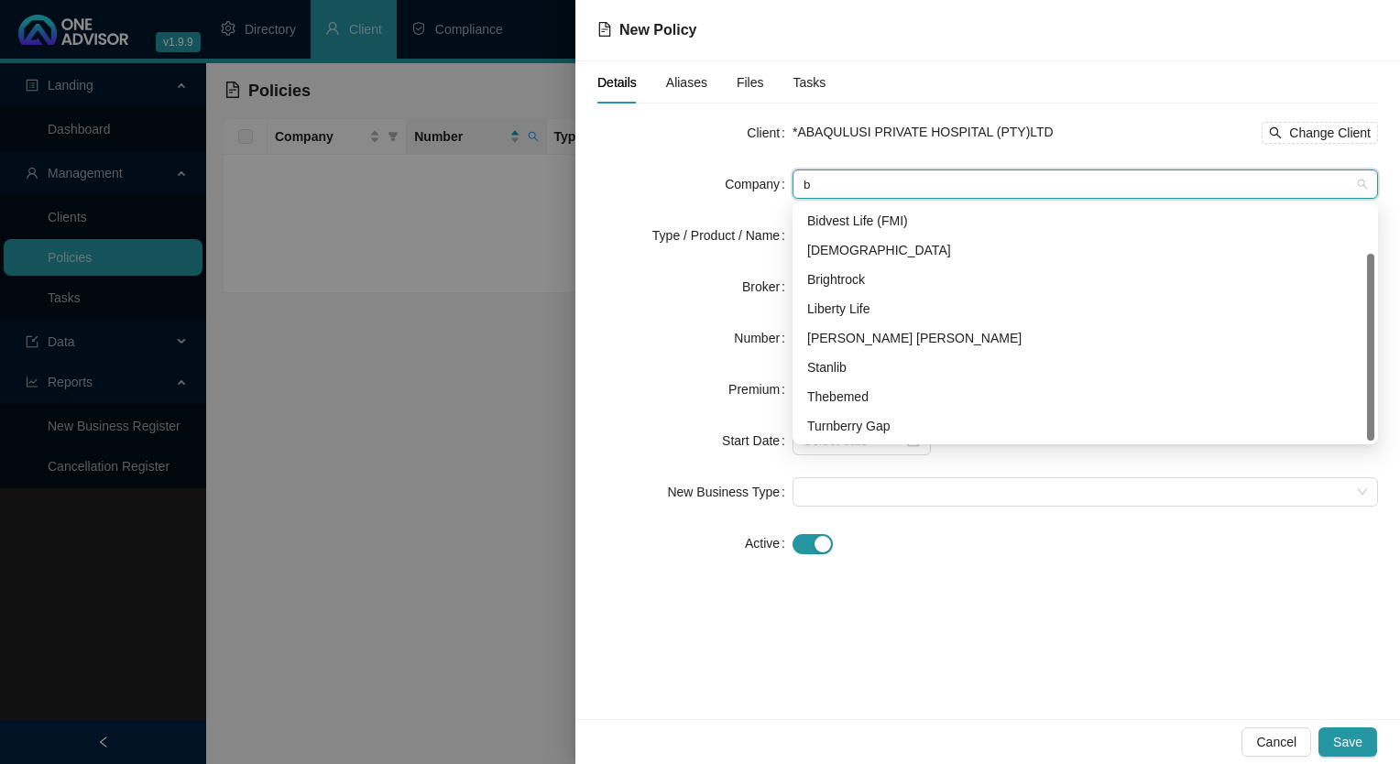
scroll to position [59, 0]
type input "bo"
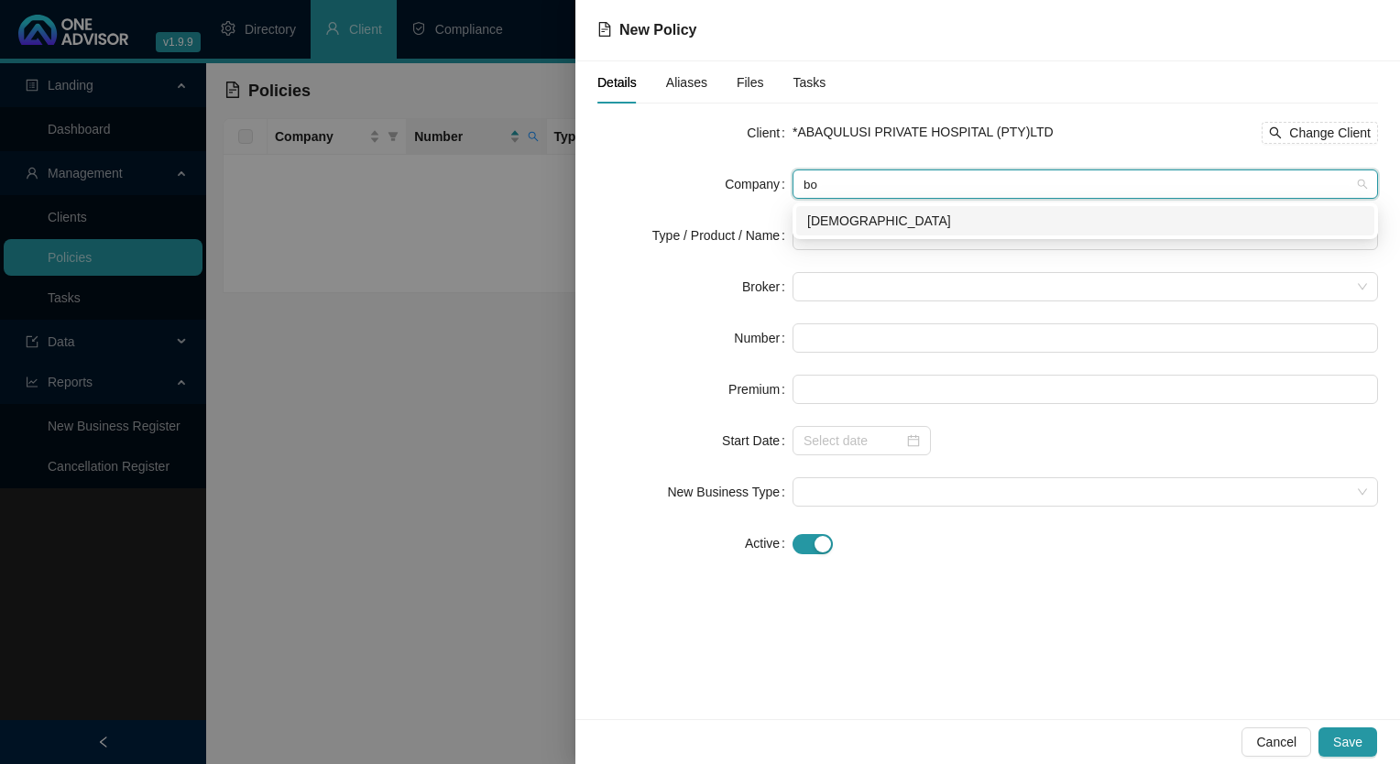
scroll to position [0, 0]
click at [869, 227] on div "[DEMOGRAPHIC_DATA]" at bounding box center [1085, 221] width 556 height 20
click at [870, 229] on input "search" at bounding box center [1077, 235] width 547 height 27
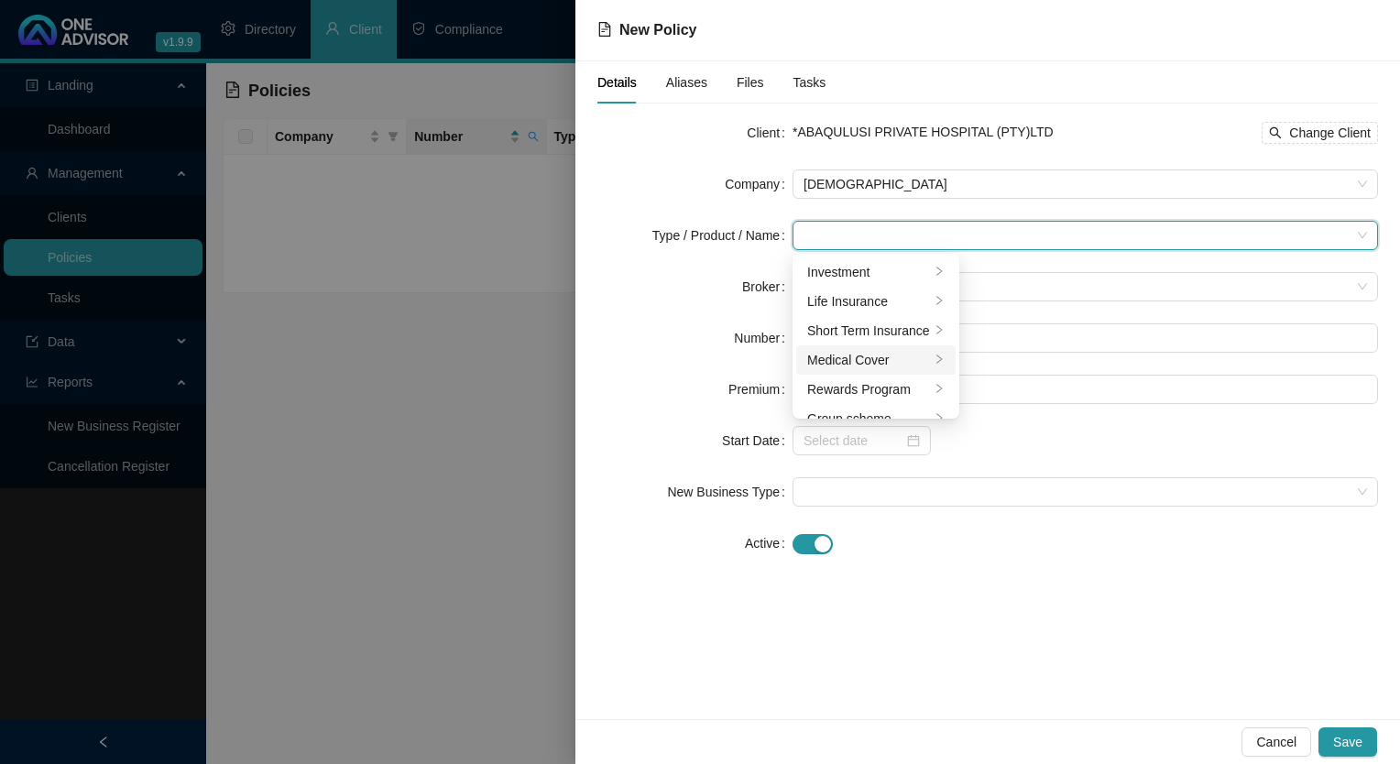
click at [841, 357] on div "Medical Cover" at bounding box center [868, 360] width 123 height 20
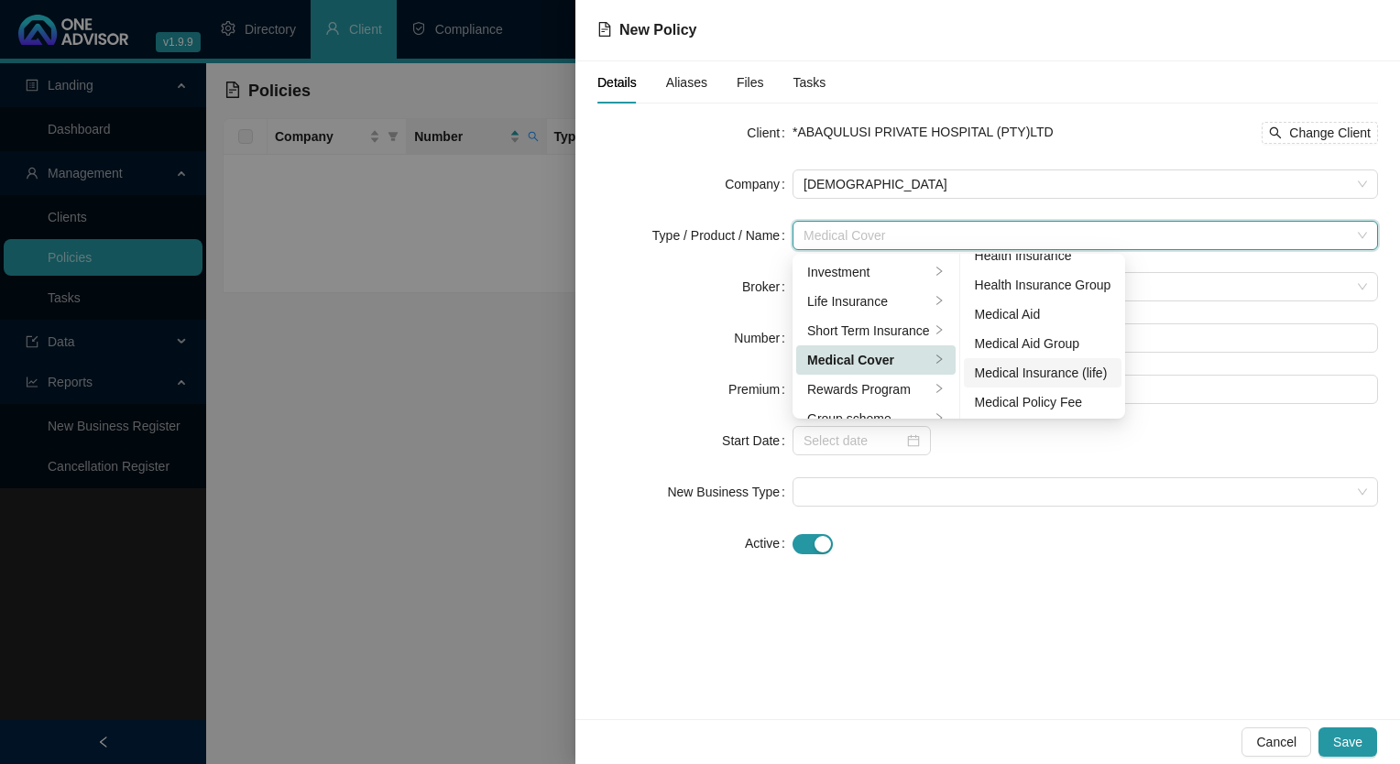
scroll to position [106, 0]
click at [1048, 345] on div "Medical Aid Group" at bounding box center [1043, 342] width 137 height 20
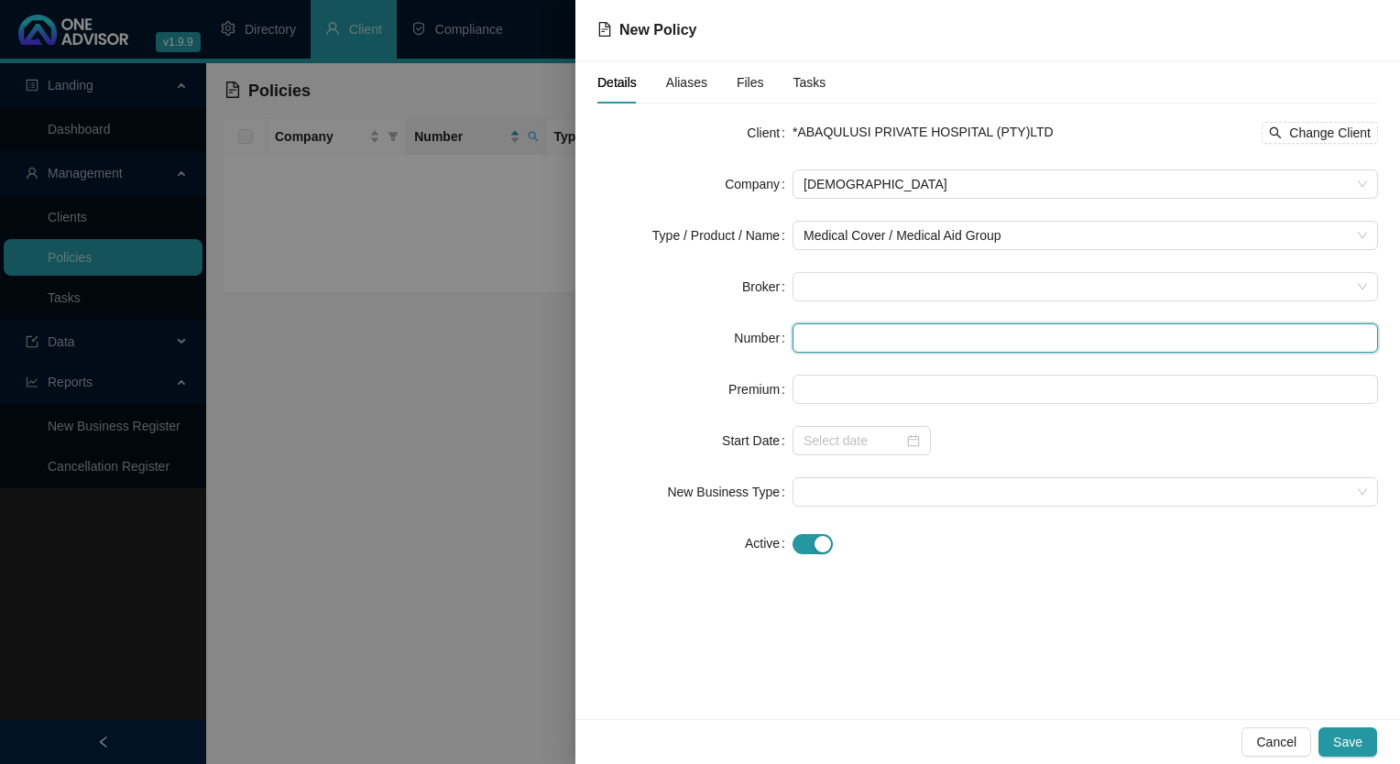
click at [847, 329] on input "text" at bounding box center [1085, 337] width 585 height 29
click at [899, 288] on span at bounding box center [1085, 286] width 563 height 27
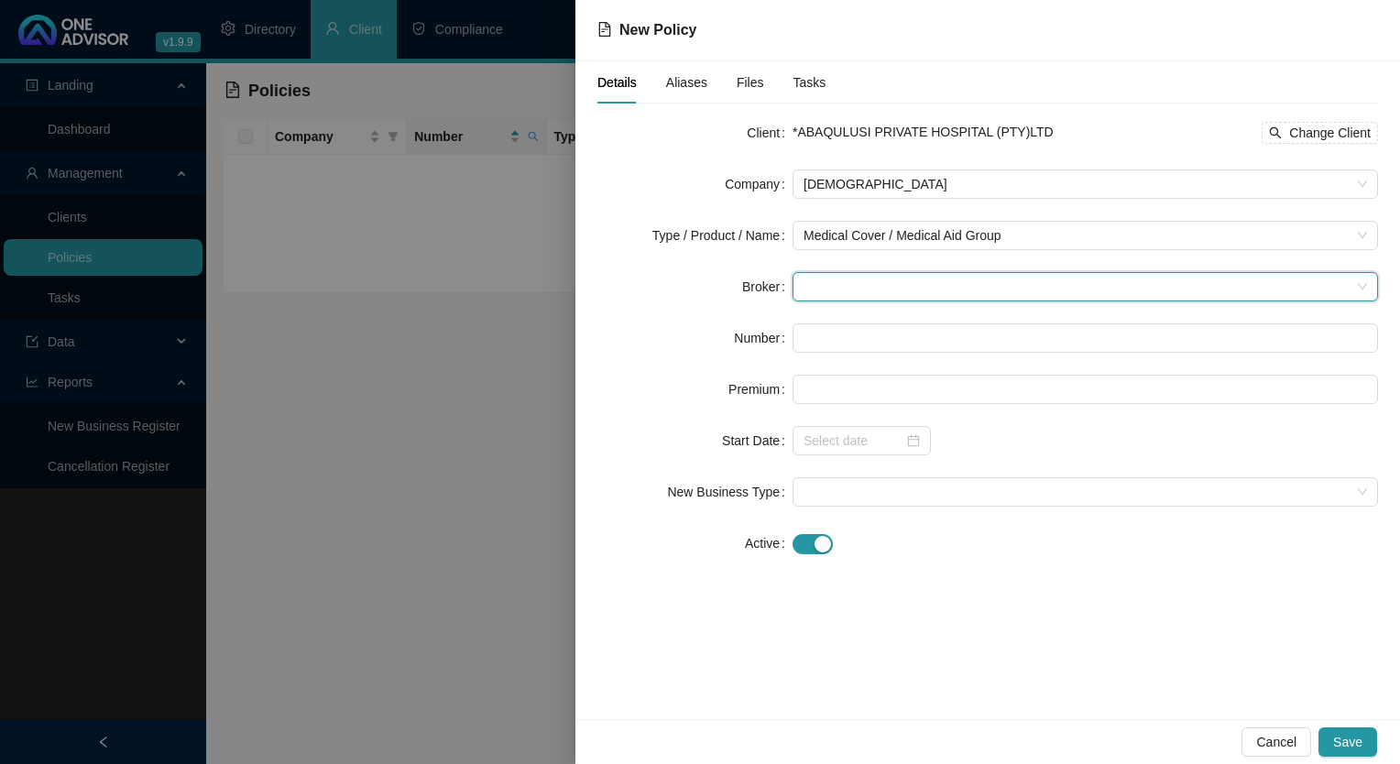
drag, startPoint x: 898, startPoint y: 288, endPoint x: 846, endPoint y: 294, distance: 52.6
click at [852, 298] on span at bounding box center [1085, 286] width 563 height 27
drag, startPoint x: 844, startPoint y: 290, endPoint x: 835, endPoint y: 286, distance: 9.9
click at [835, 286] on span at bounding box center [1085, 286] width 563 height 27
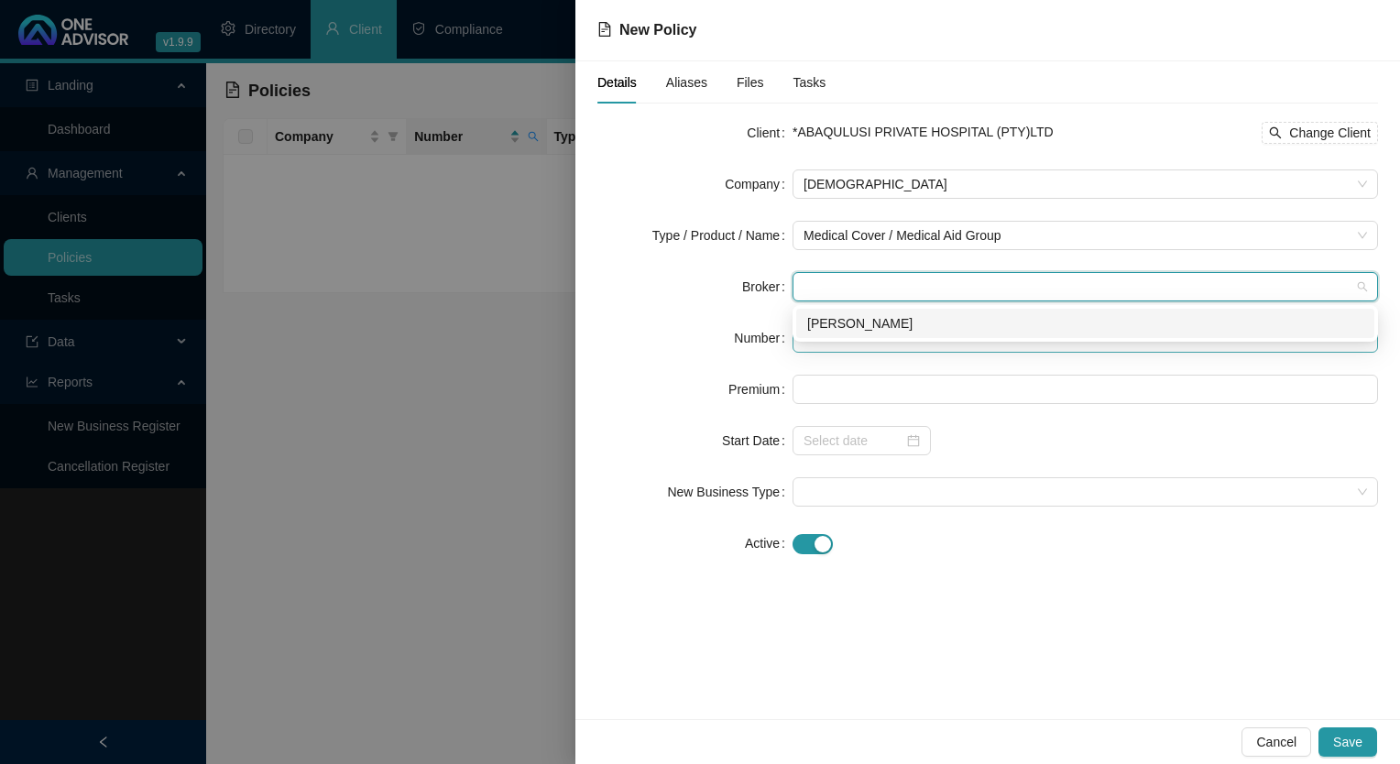
click at [841, 323] on div "[PERSON_NAME]" at bounding box center [1085, 323] width 556 height 20
click at [844, 342] on input "text" at bounding box center [1085, 337] width 585 height 29
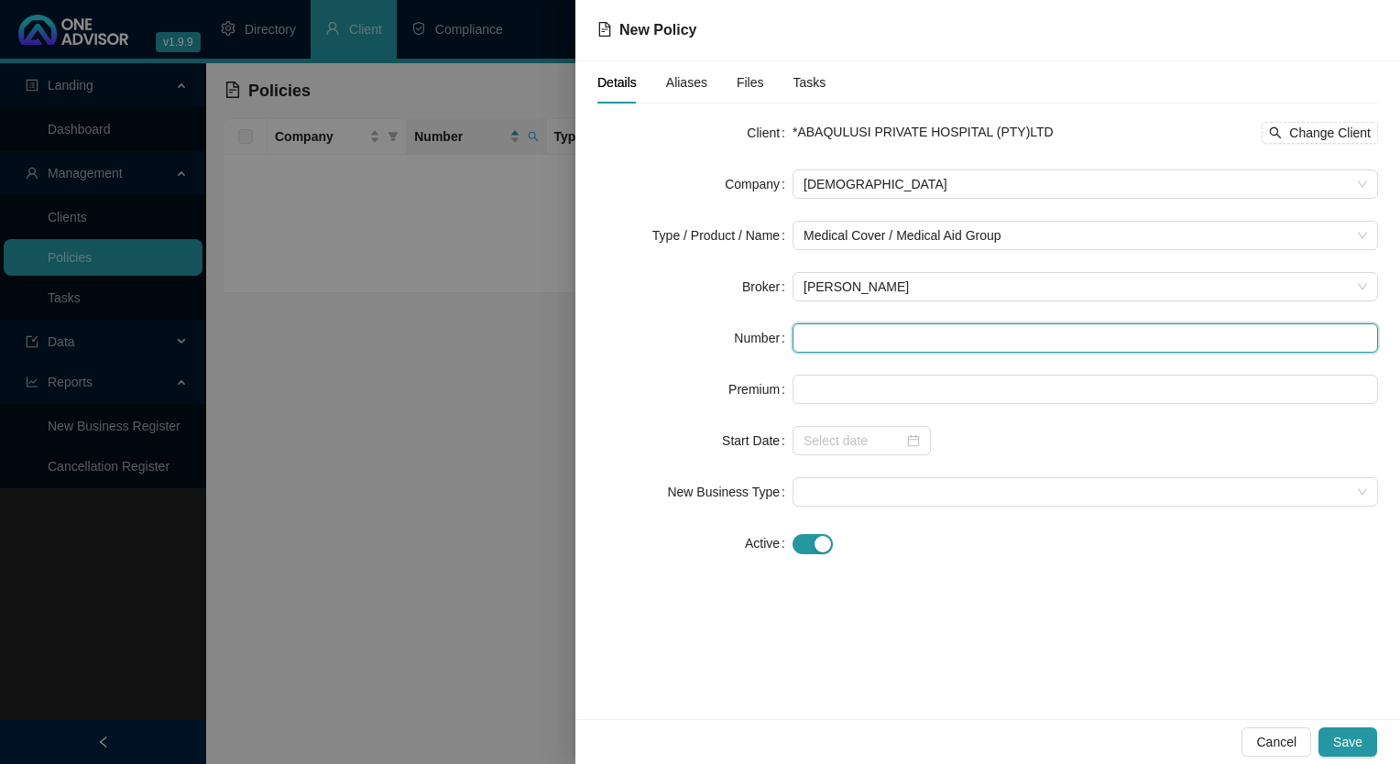
paste input "47500953043"
drag, startPoint x: 826, startPoint y: 337, endPoint x: 865, endPoint y: 357, distance: 43.4
click at [828, 336] on input "47500953043" at bounding box center [1085, 337] width 585 height 29
type input "47500953043"
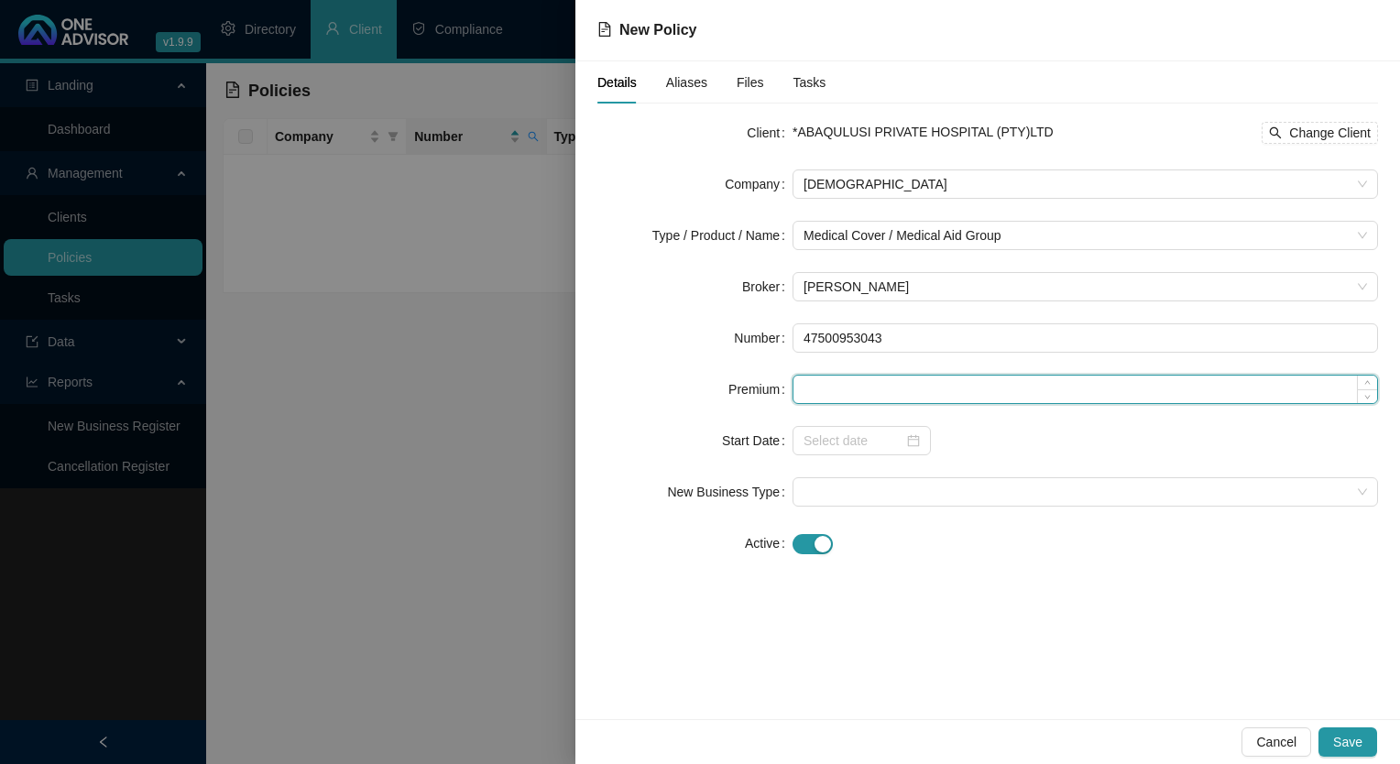
click at [891, 383] on input at bounding box center [1085, 389] width 584 height 27
click at [890, 384] on input at bounding box center [1085, 389] width 584 height 27
paste input "4222"
click at [850, 486] on span at bounding box center [1085, 491] width 563 height 27
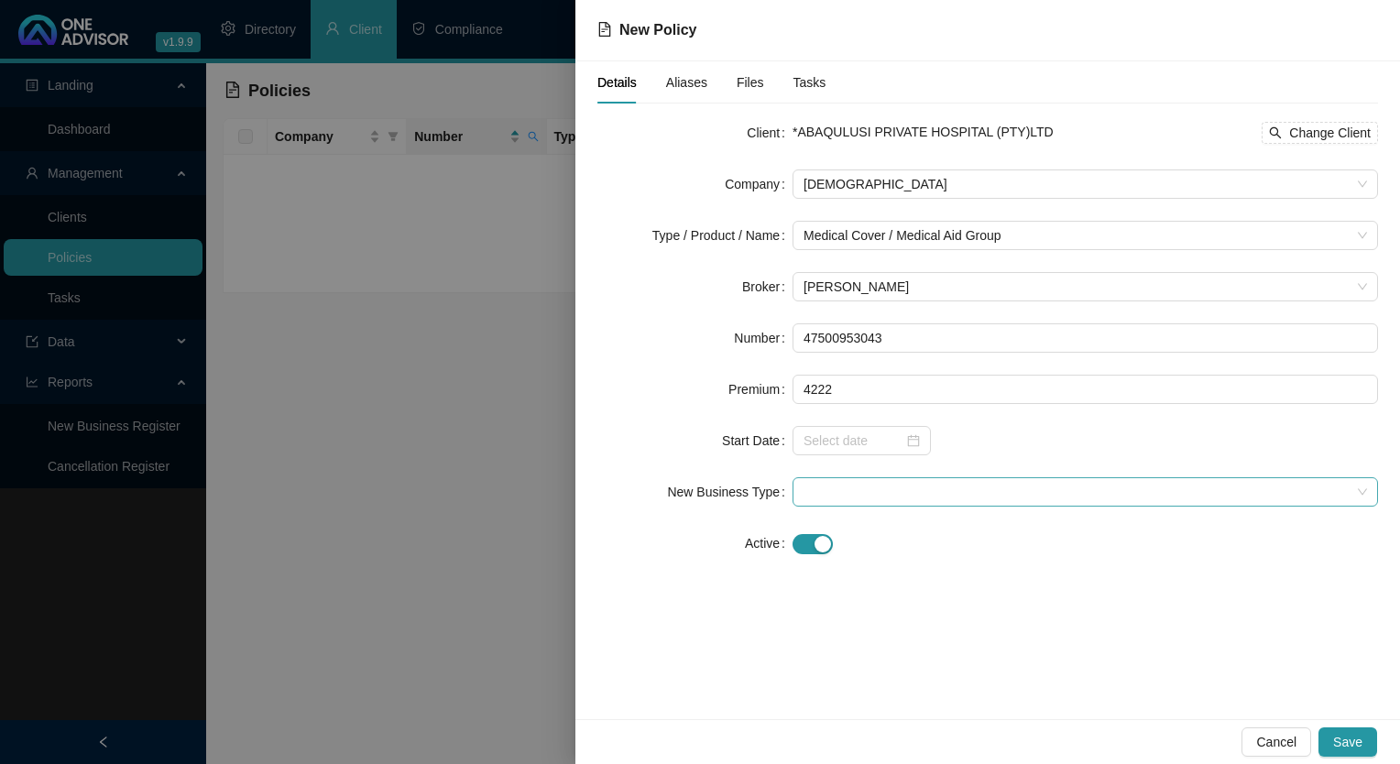
type input "4222.00"
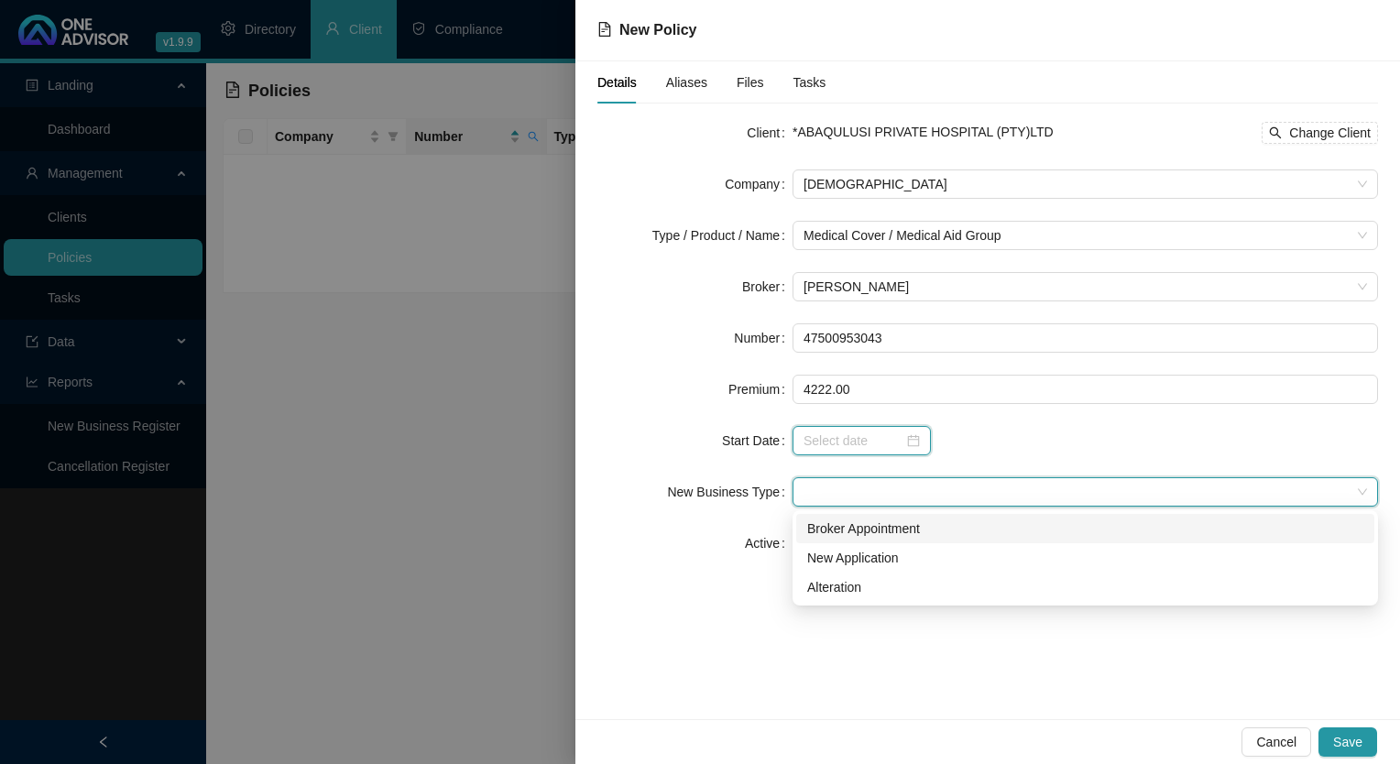
click at [850, 435] on input at bounding box center [854, 441] width 100 height 20
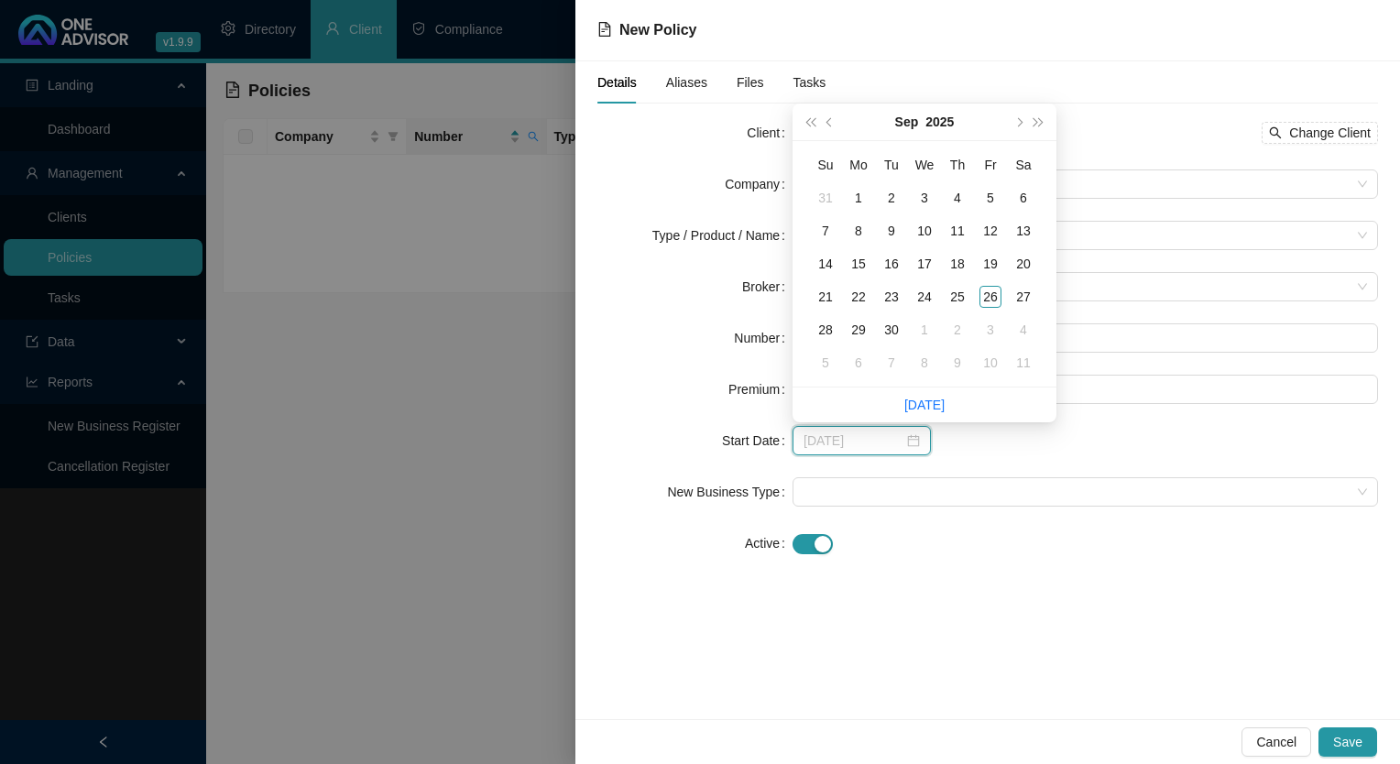
type input "[DATE]"
click at [830, 123] on span "prev-year" at bounding box center [830, 121] width 9 height 9
type input "[DATE]"
click at [1001, 200] on div "1" at bounding box center [990, 198] width 22 height 22
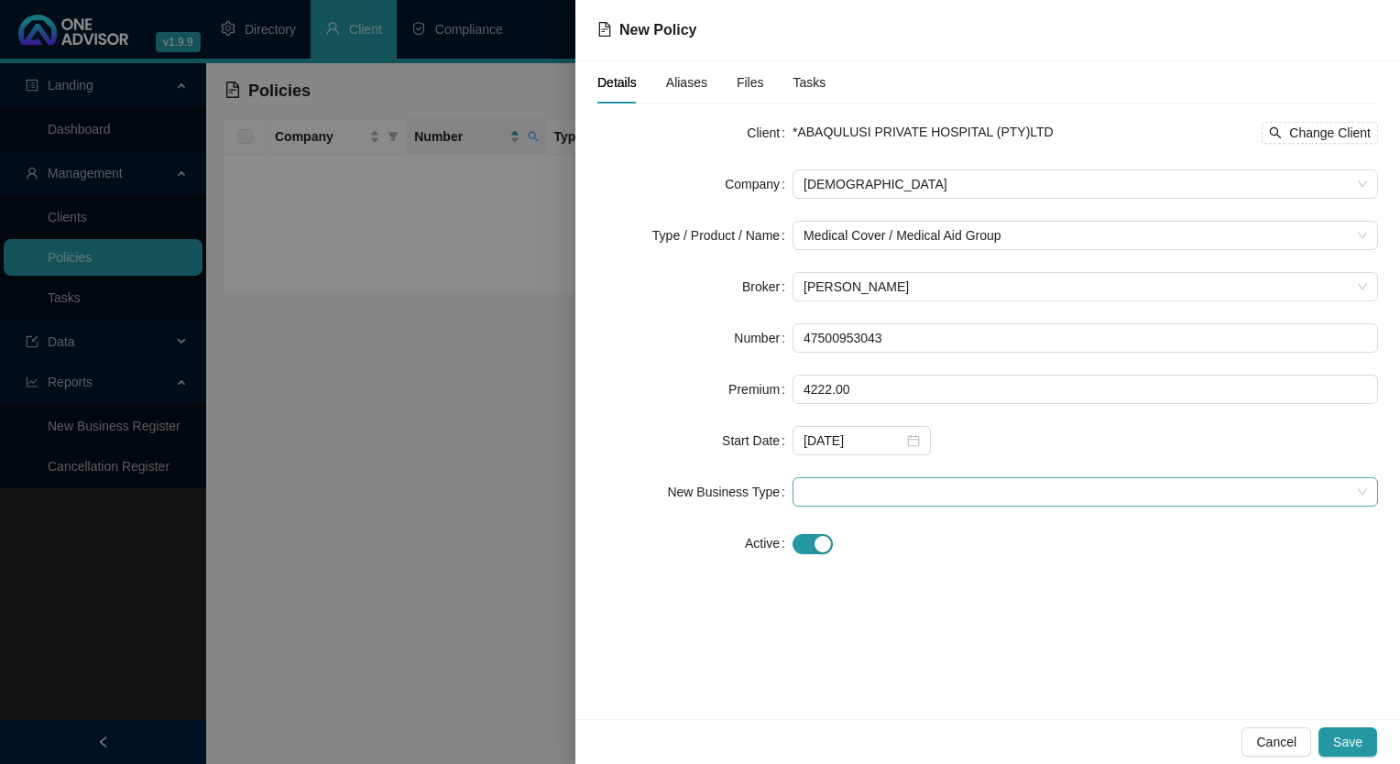
click at [835, 497] on span at bounding box center [1085, 491] width 563 height 27
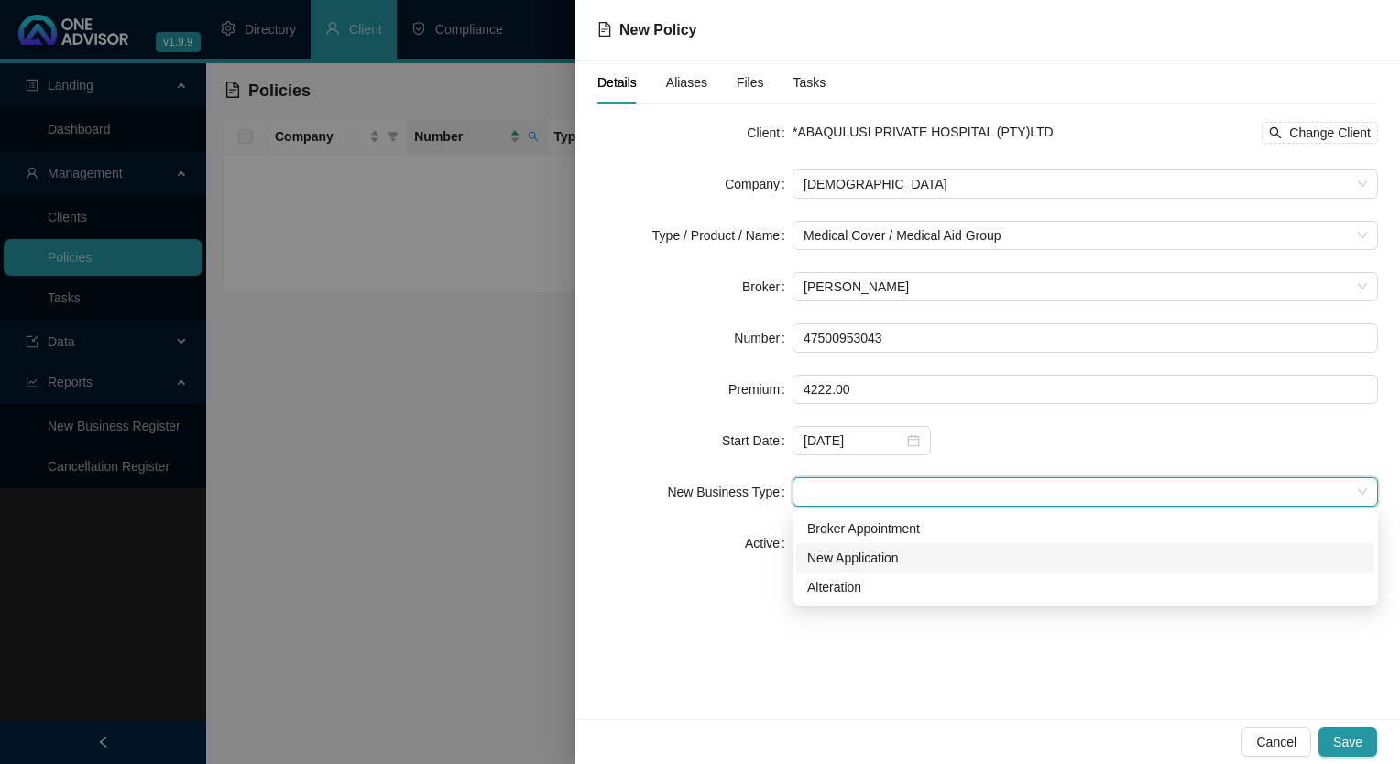
click at [861, 561] on div "New Application" at bounding box center [1085, 558] width 556 height 20
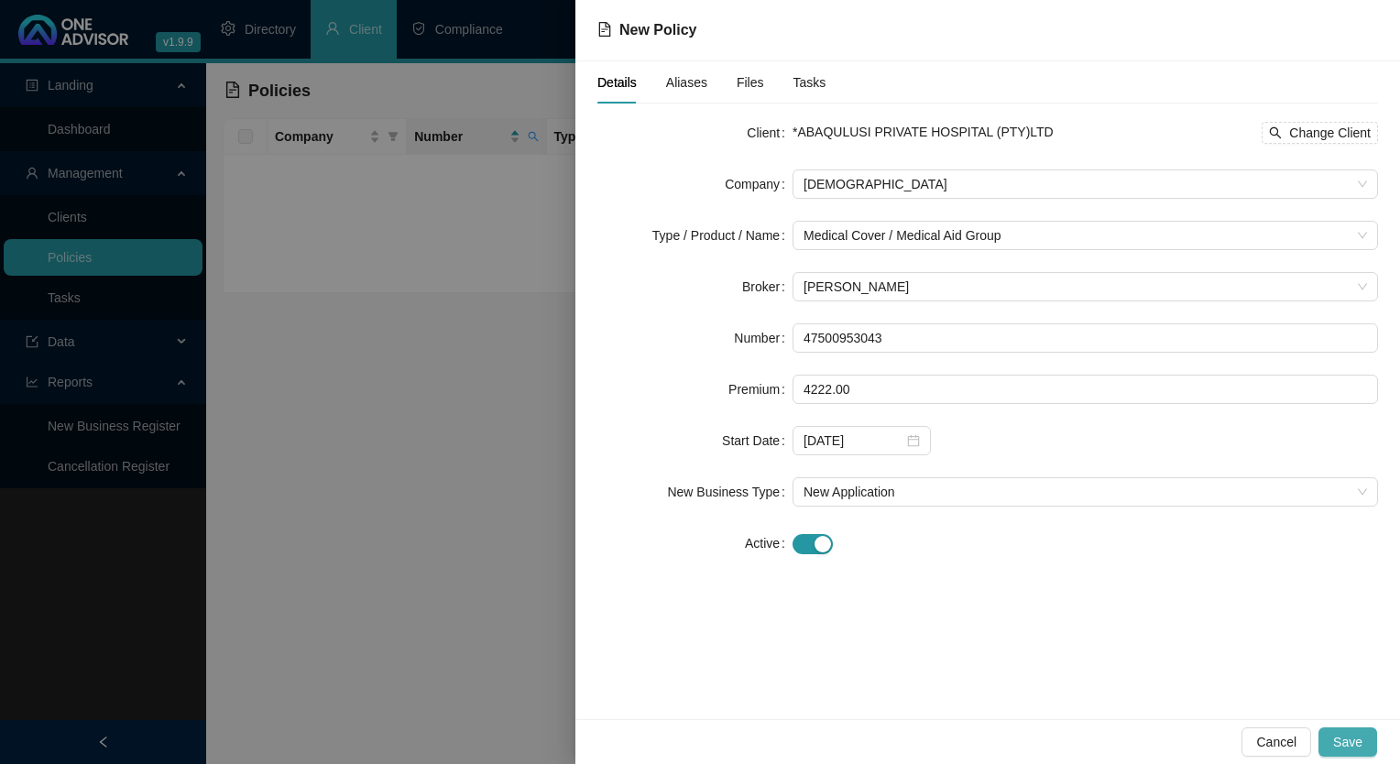
click at [1359, 740] on span "Save" at bounding box center [1347, 742] width 29 height 20
